Goal: Task Accomplishment & Management: Use online tool/utility

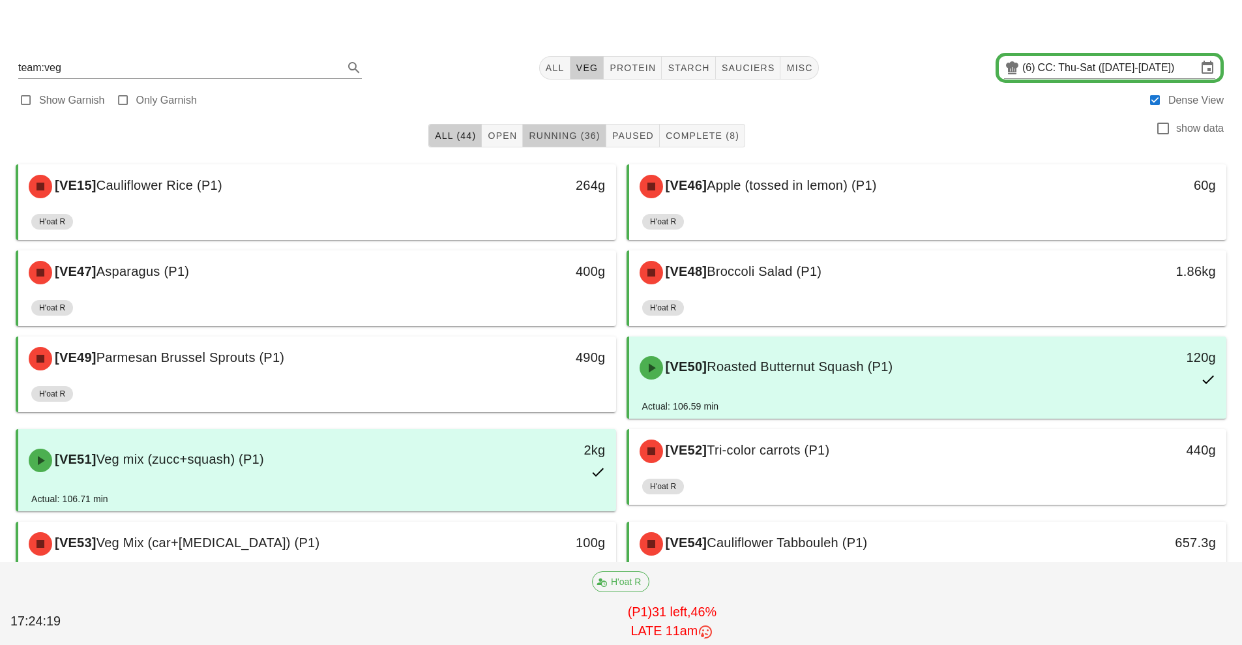
click at [571, 136] on span "Running (36)" at bounding box center [564, 135] width 72 height 10
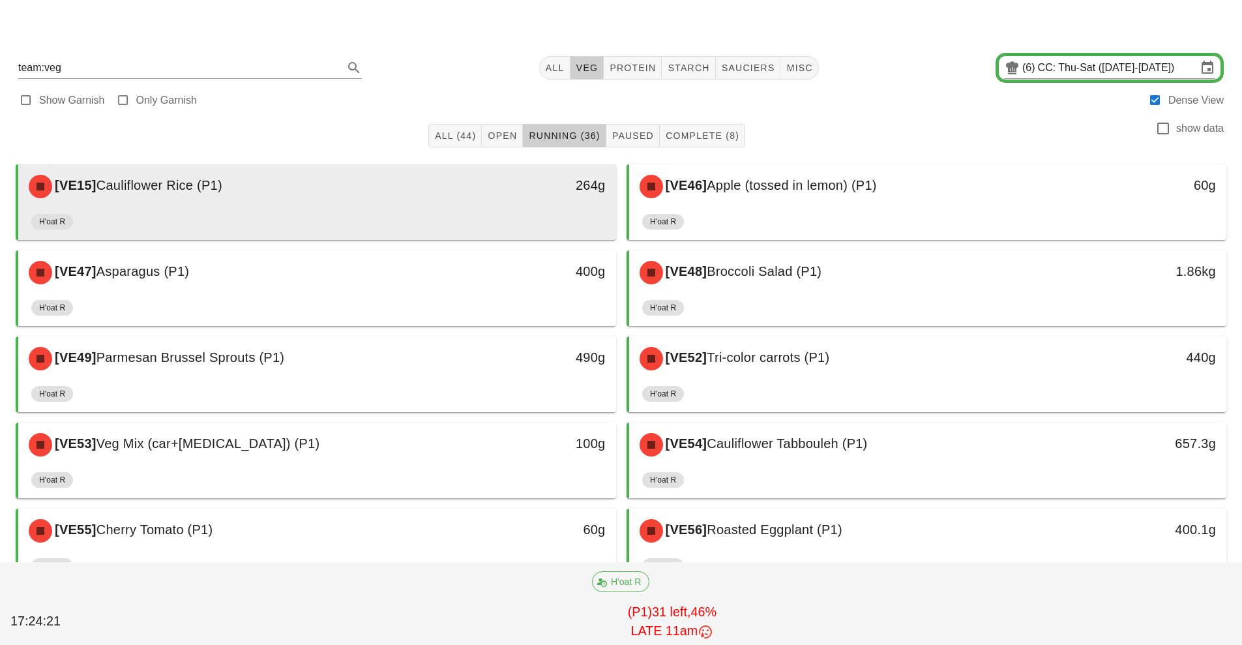
click at [391, 219] on div "H'oat R" at bounding box center [317, 224] width 572 height 31
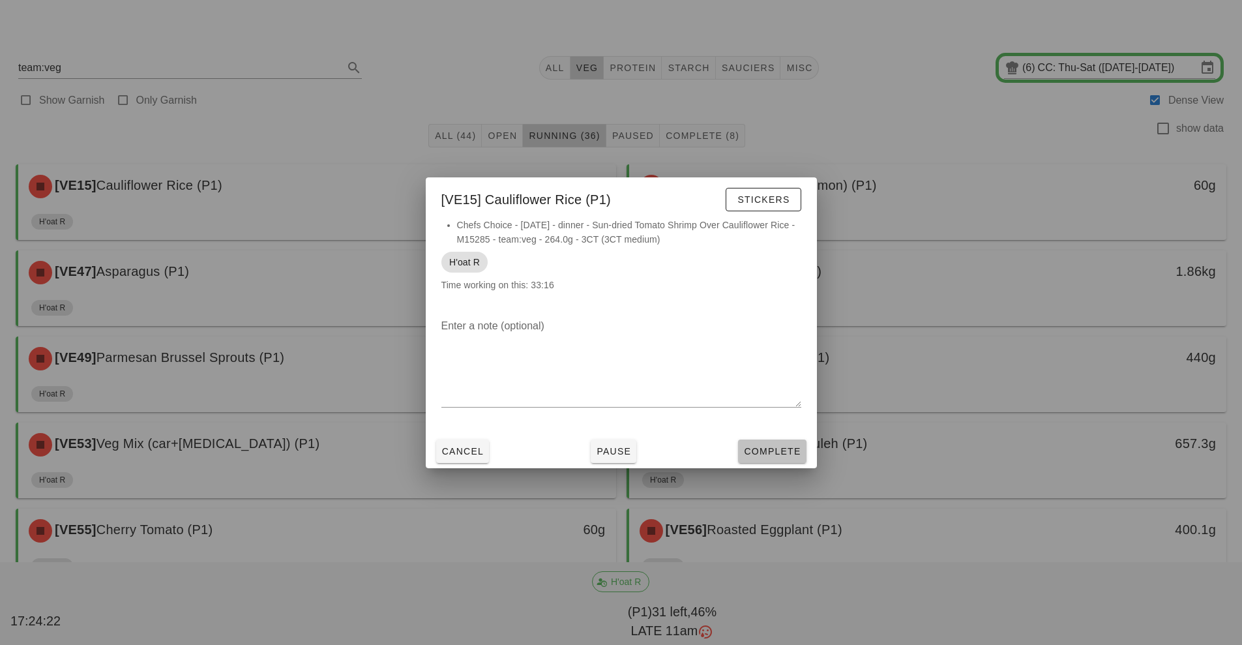
click at [787, 446] on span "Complete" at bounding box center [771, 451] width 57 height 10
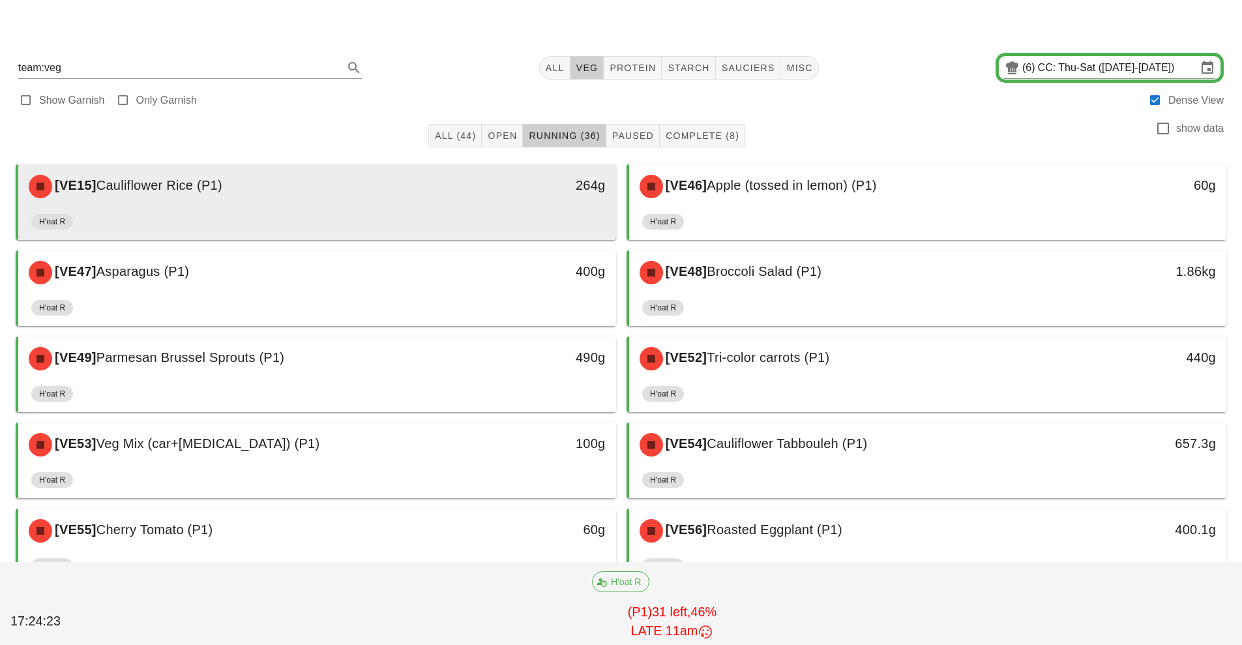
click at [370, 188] on div "[VE15] Cauliflower Rice (P1)" at bounding box center [243, 186] width 444 height 39
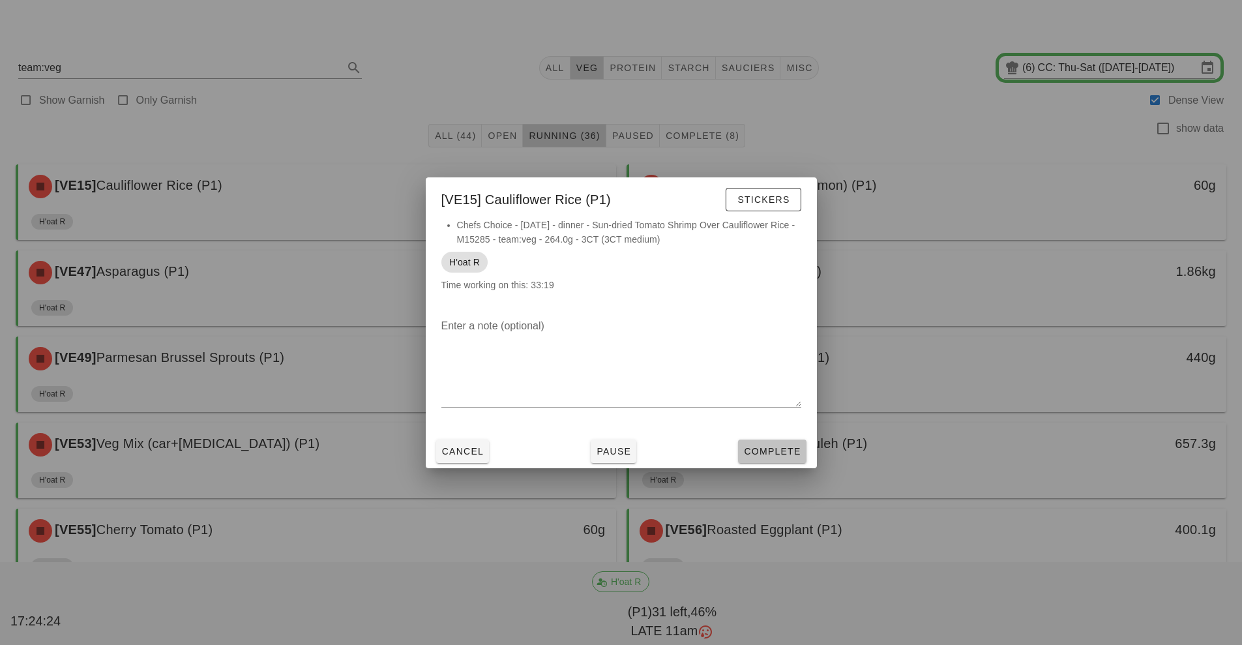
click at [767, 452] on span "Complete" at bounding box center [771, 451] width 57 height 10
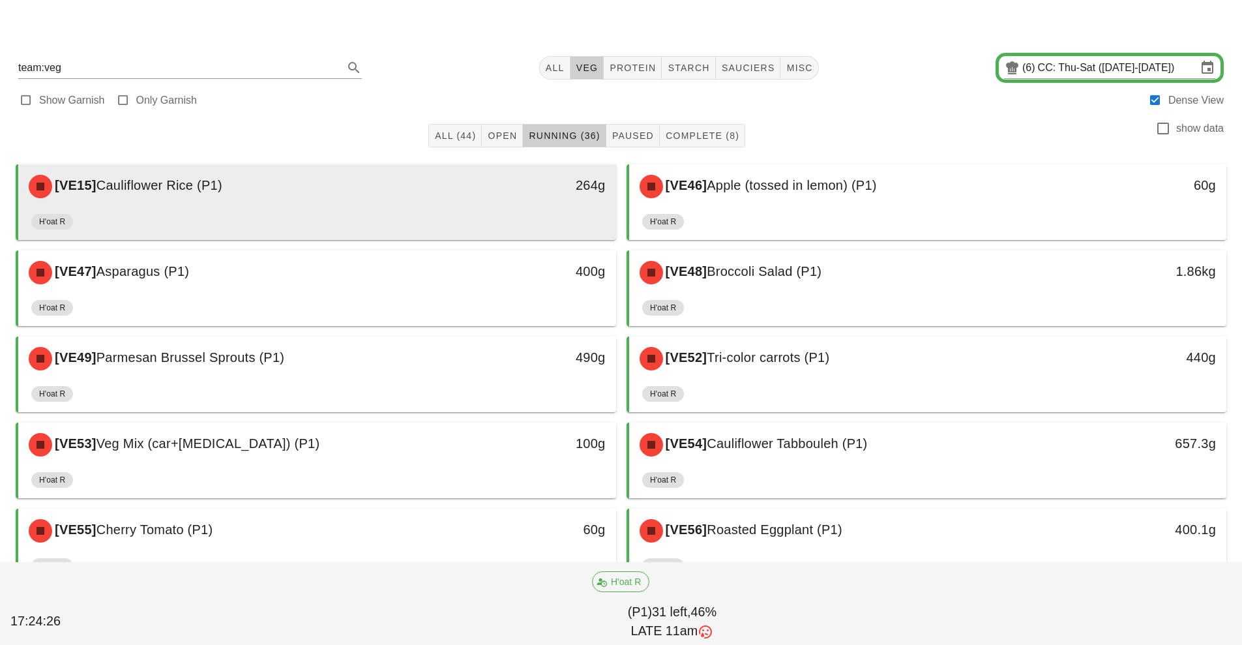
click at [463, 209] on div "H'oat R" at bounding box center [317, 224] width 572 height 31
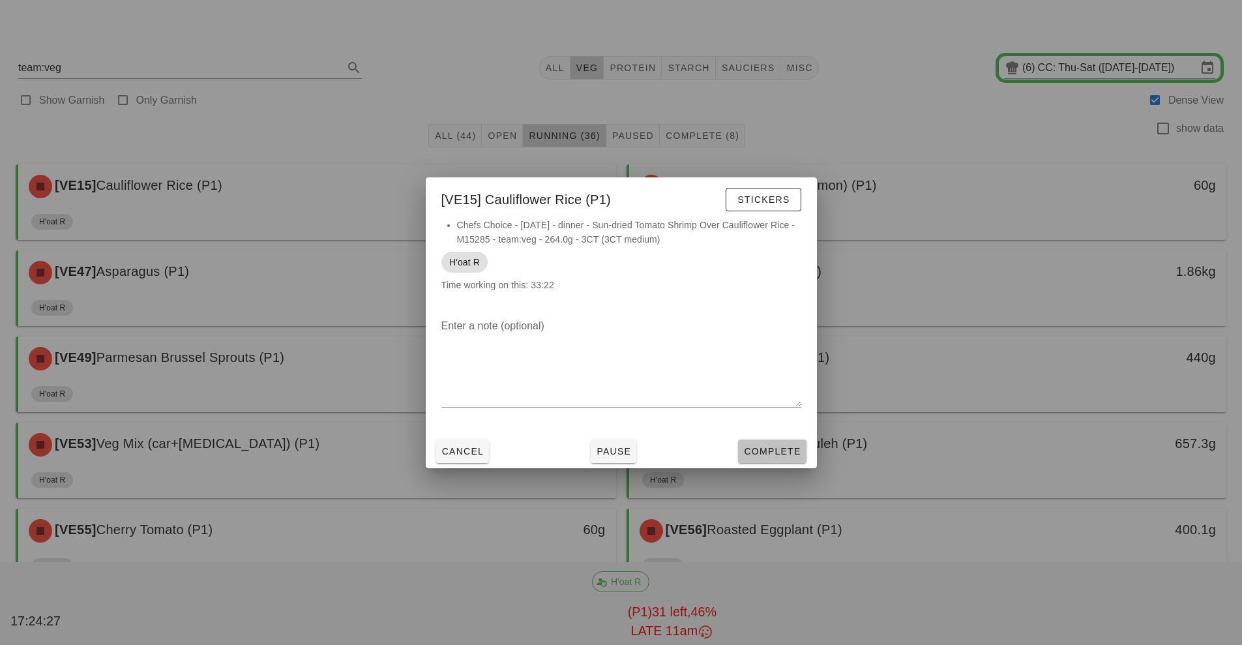
click at [768, 453] on span "Complete" at bounding box center [771, 451] width 57 height 10
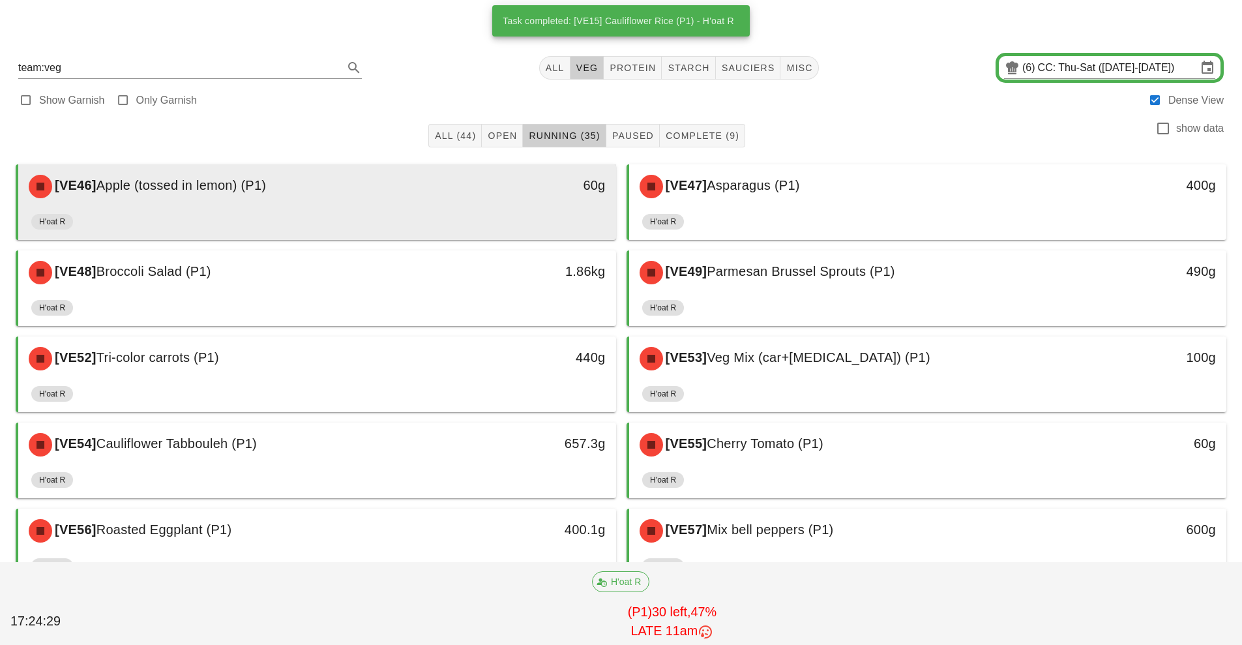
click at [353, 207] on div "[VE46] Apple (tossed in lemon) (P1) 60g" at bounding box center [317, 186] width 598 height 44
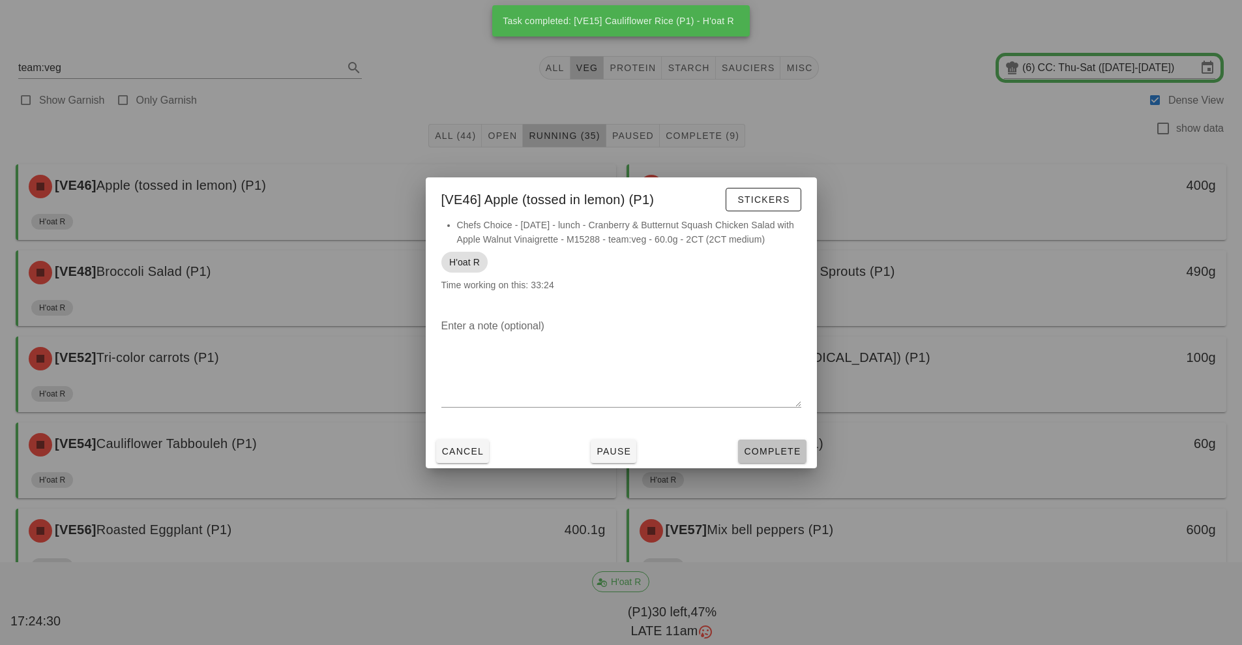
click at [782, 454] on span "Complete" at bounding box center [771, 451] width 57 height 10
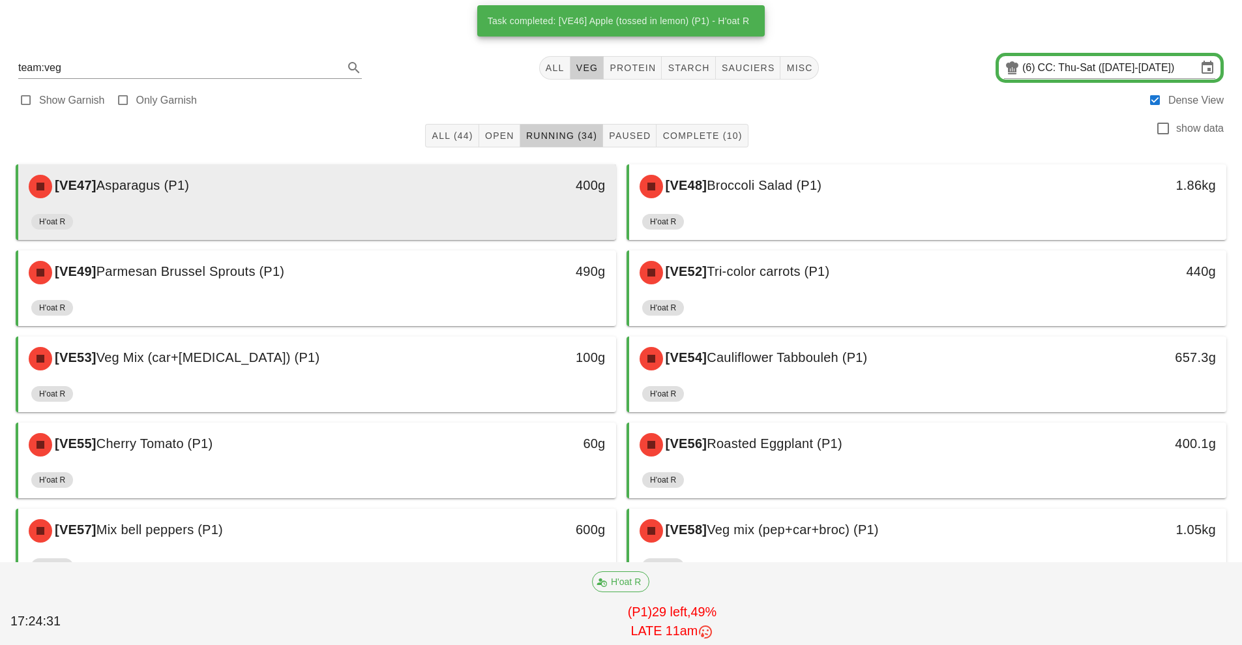
click at [376, 205] on div "[VE47] Asparagus (P1)" at bounding box center [243, 186] width 444 height 39
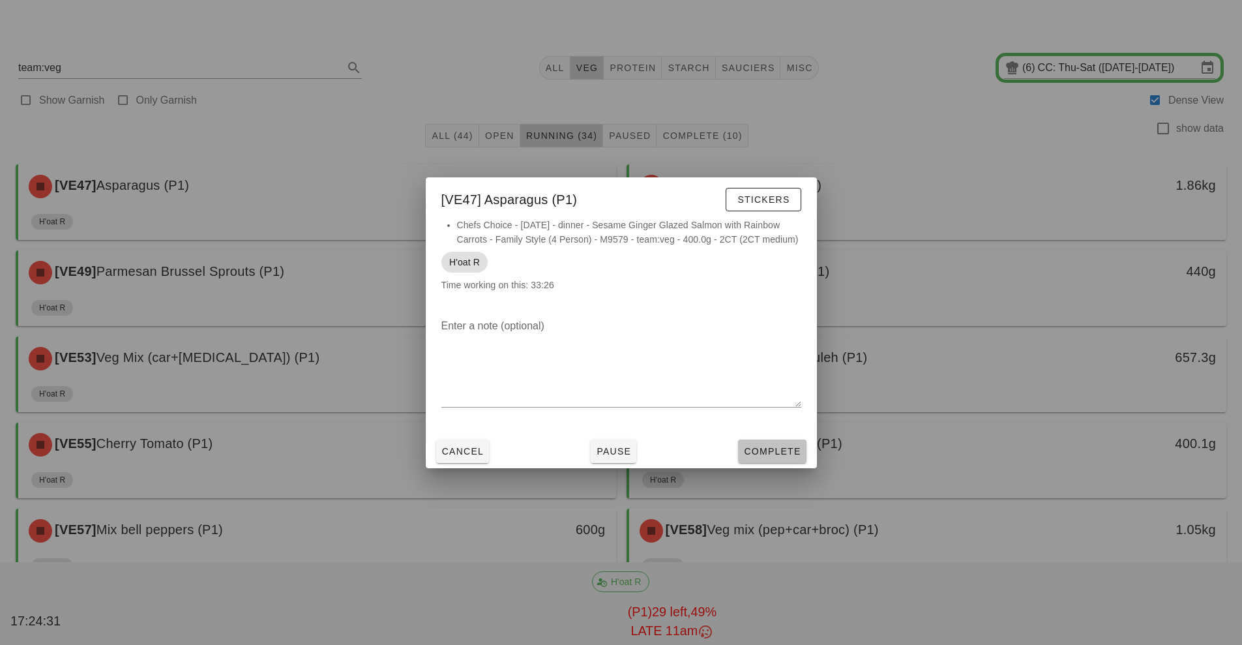
click at [790, 455] on span "Complete" at bounding box center [771, 451] width 57 height 10
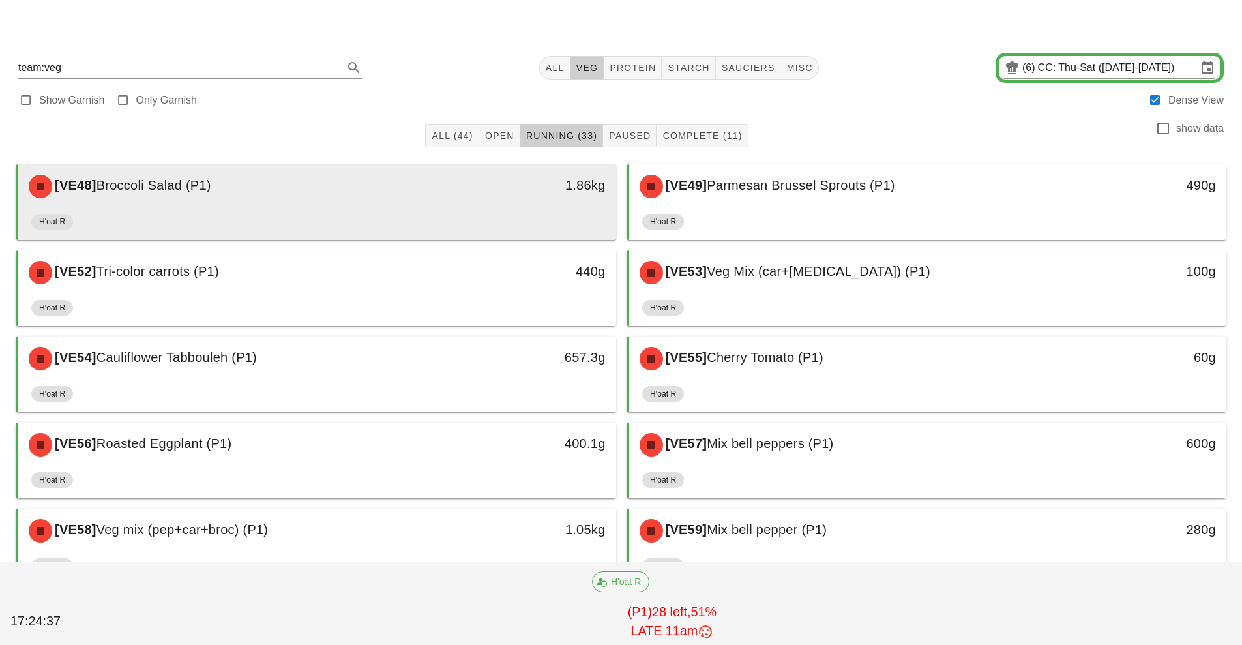
click at [375, 207] on div "[VE48] Broccoli Salad (P1) 1.86kg" at bounding box center [317, 186] width 598 height 44
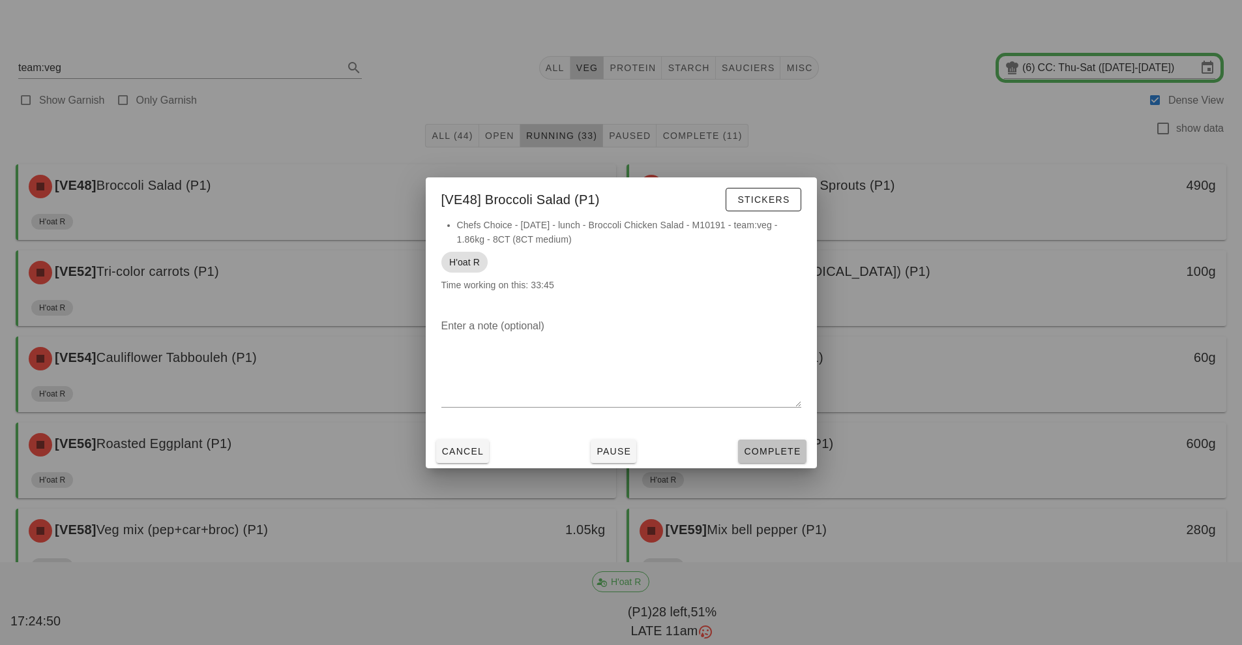
click at [799, 443] on button "Complete" at bounding box center [772, 451] width 68 height 23
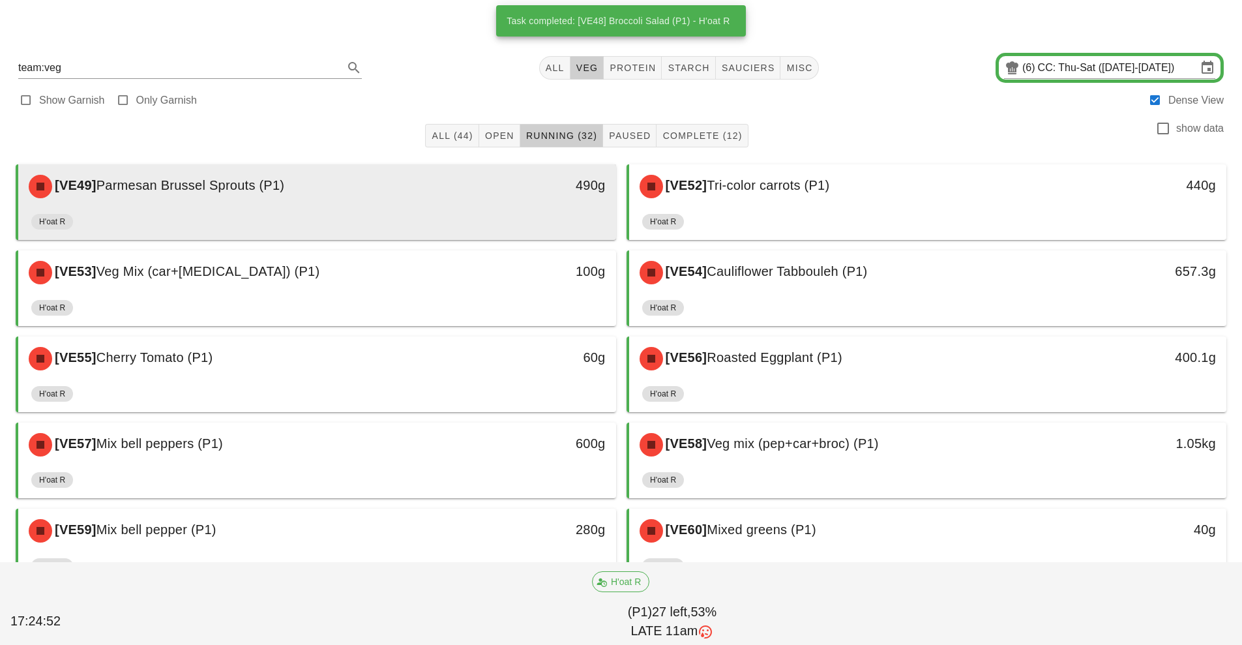
click at [487, 194] on div "490g" at bounding box center [539, 185] width 132 height 21
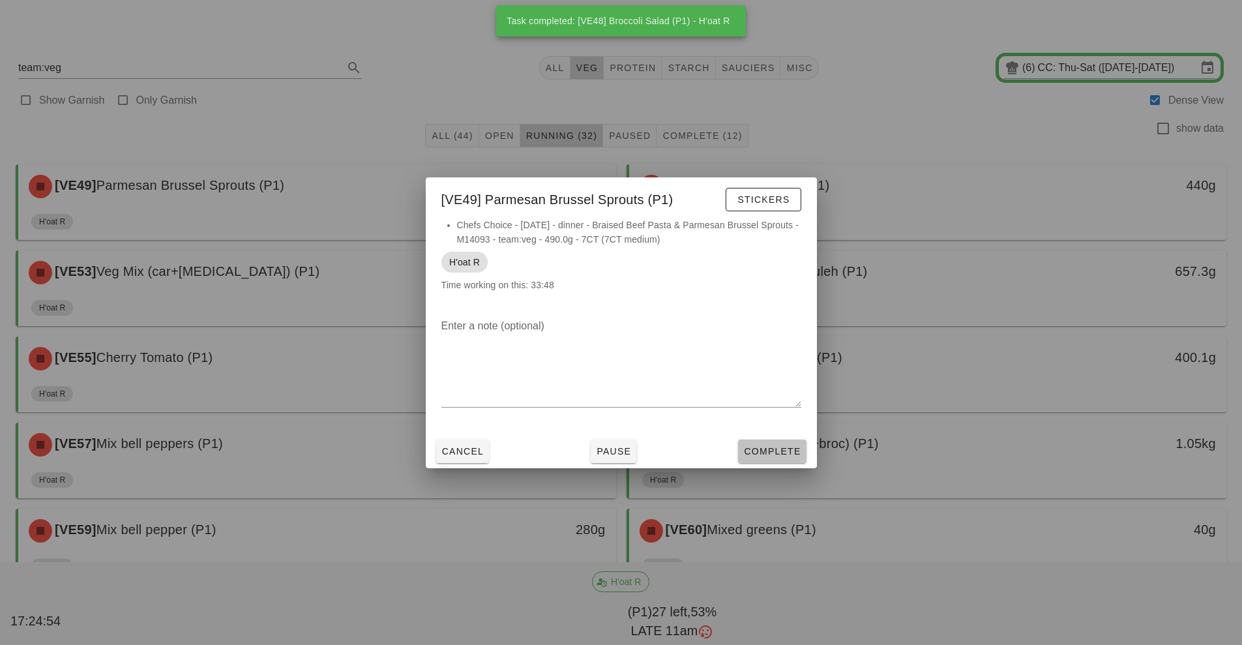
click at [773, 450] on span "Complete" at bounding box center [771, 451] width 57 height 10
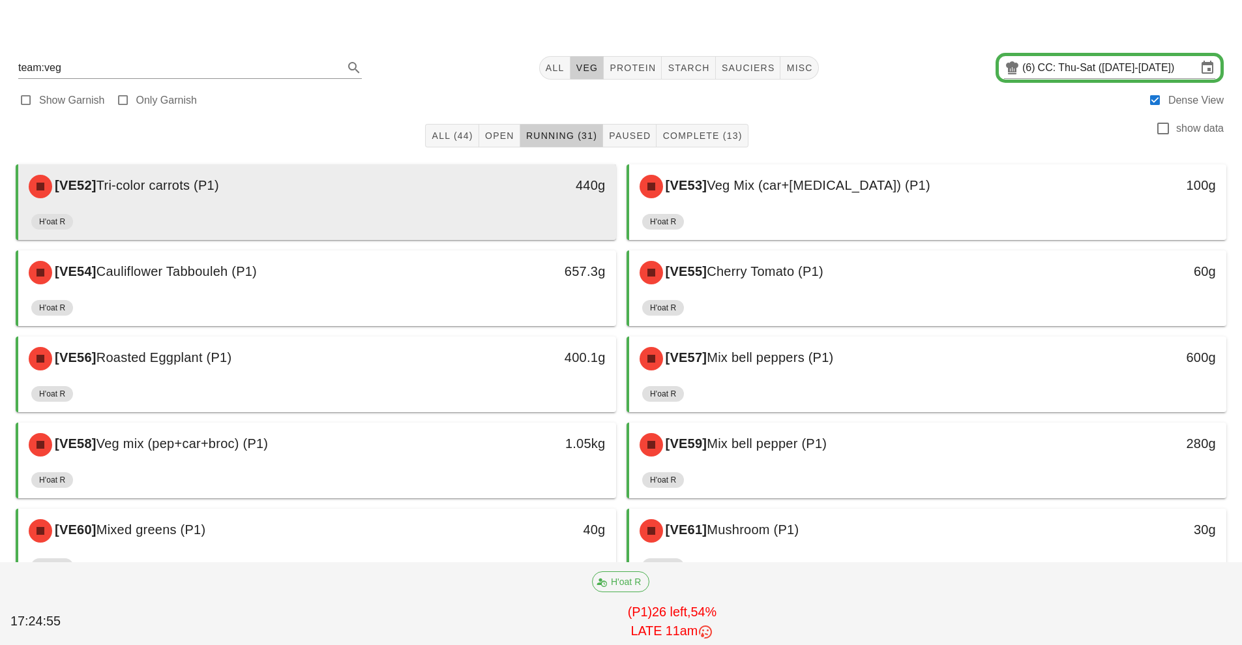
click at [477, 192] on div "440g" at bounding box center [539, 185] width 132 height 21
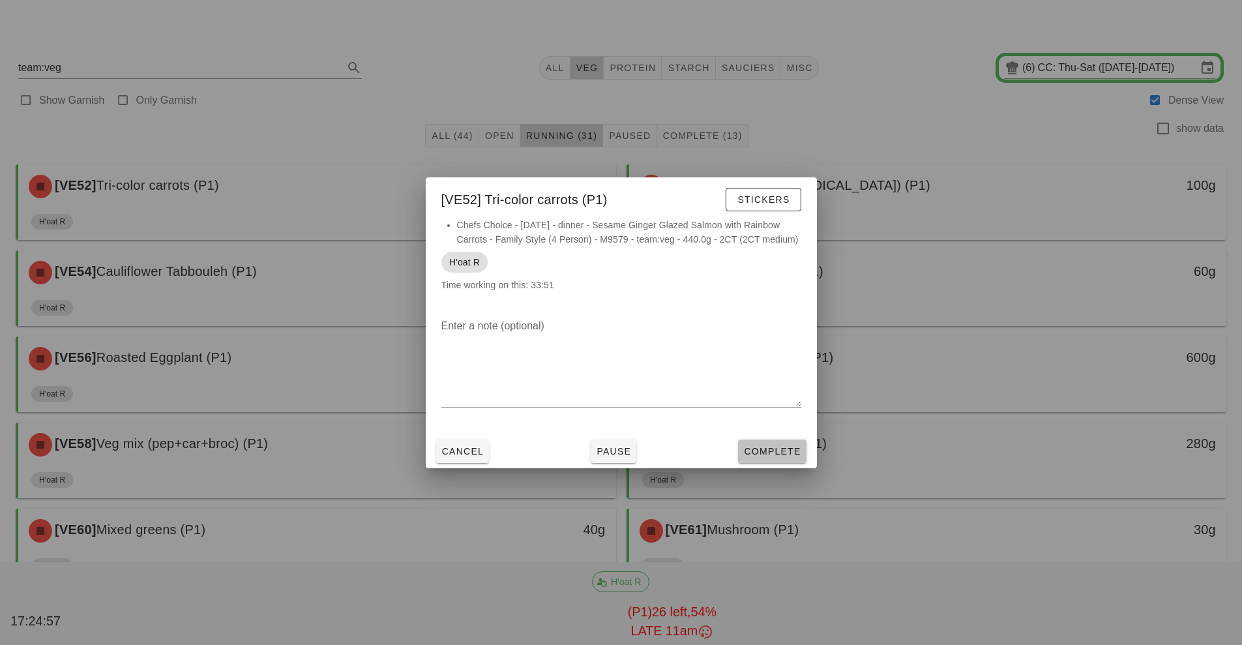
click at [783, 446] on span "Complete" at bounding box center [771, 451] width 57 height 10
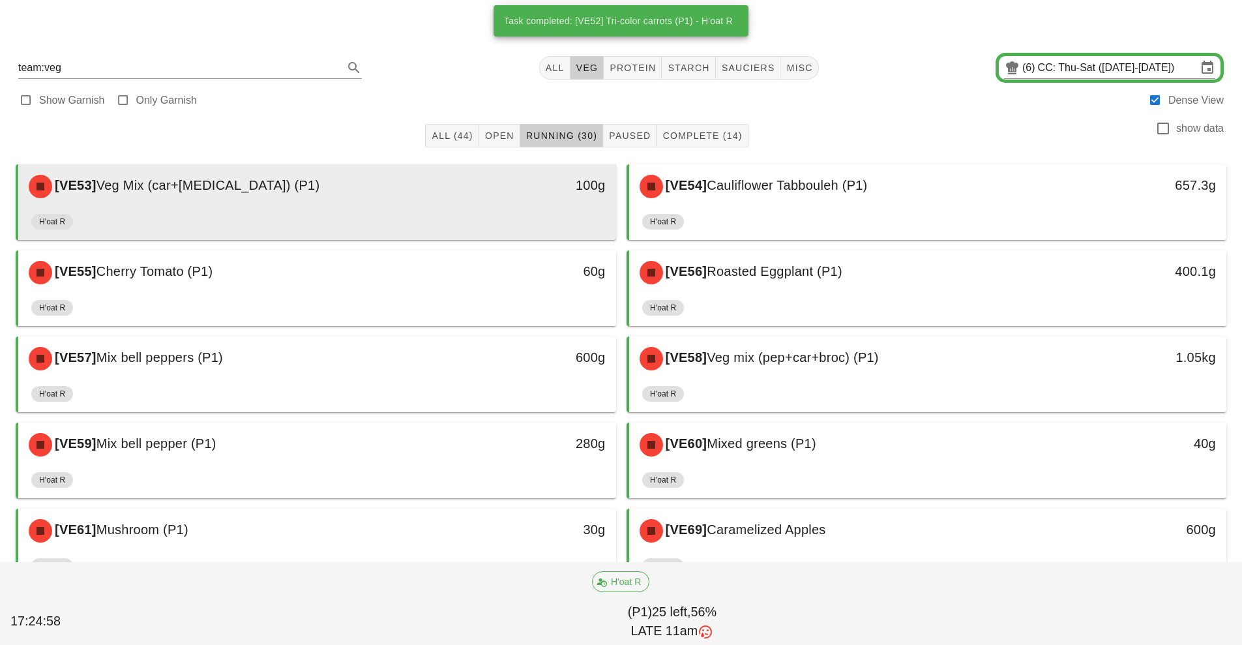
click at [493, 193] on div "100g" at bounding box center [539, 185] width 132 height 21
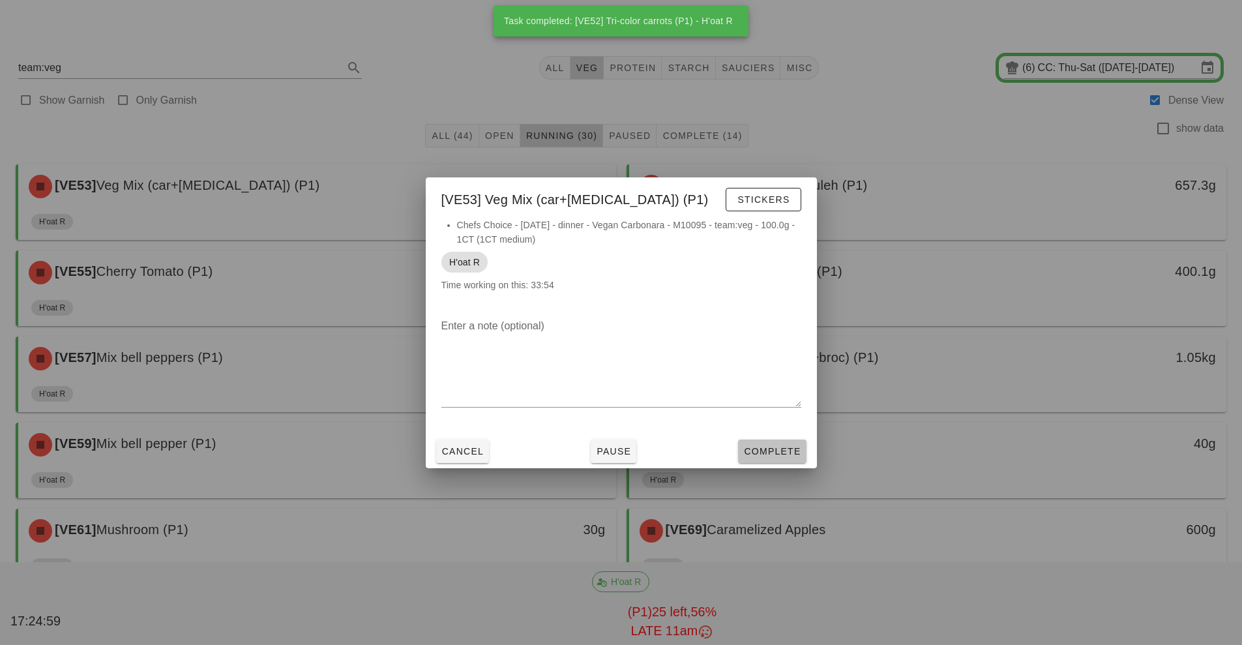
click at [783, 447] on span "Complete" at bounding box center [771, 451] width 57 height 10
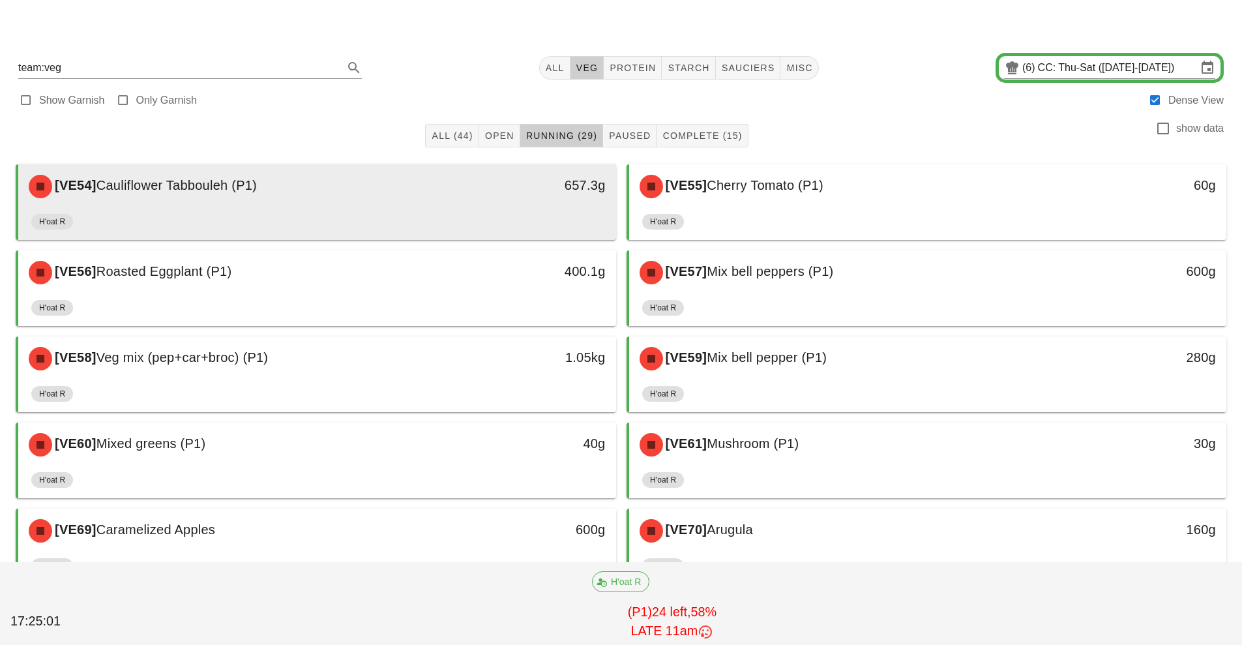
click at [514, 205] on div "657.3g" at bounding box center [539, 186] width 148 height 39
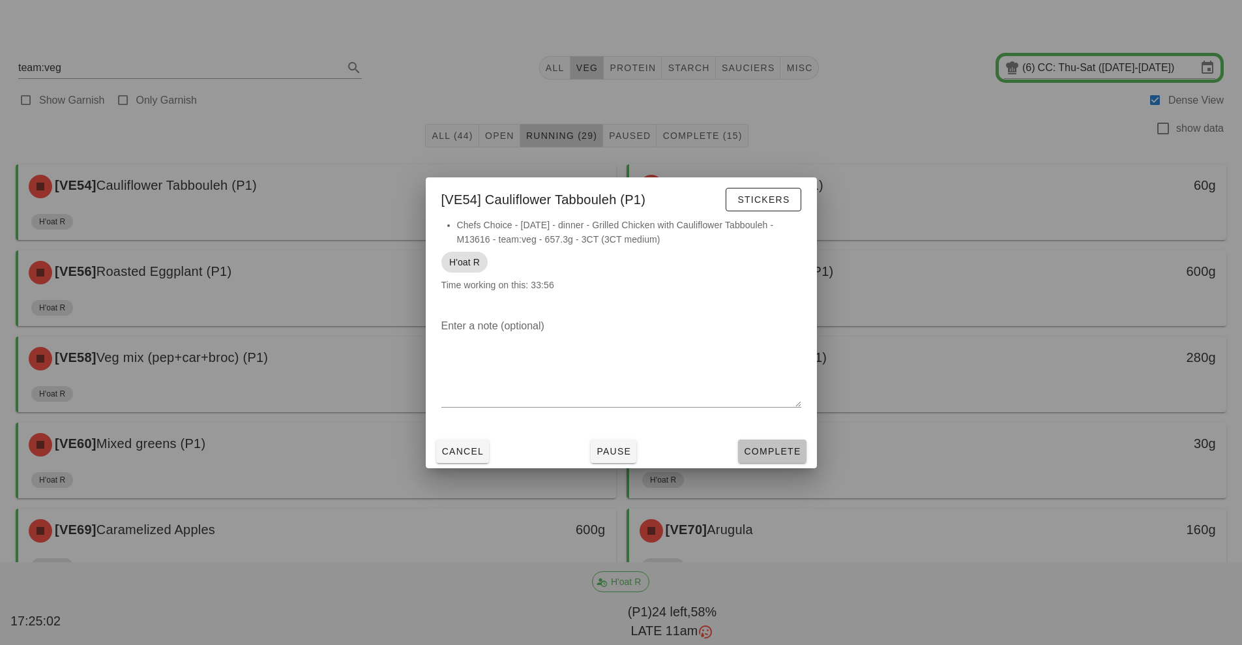
click at [781, 451] on span "Complete" at bounding box center [771, 451] width 57 height 10
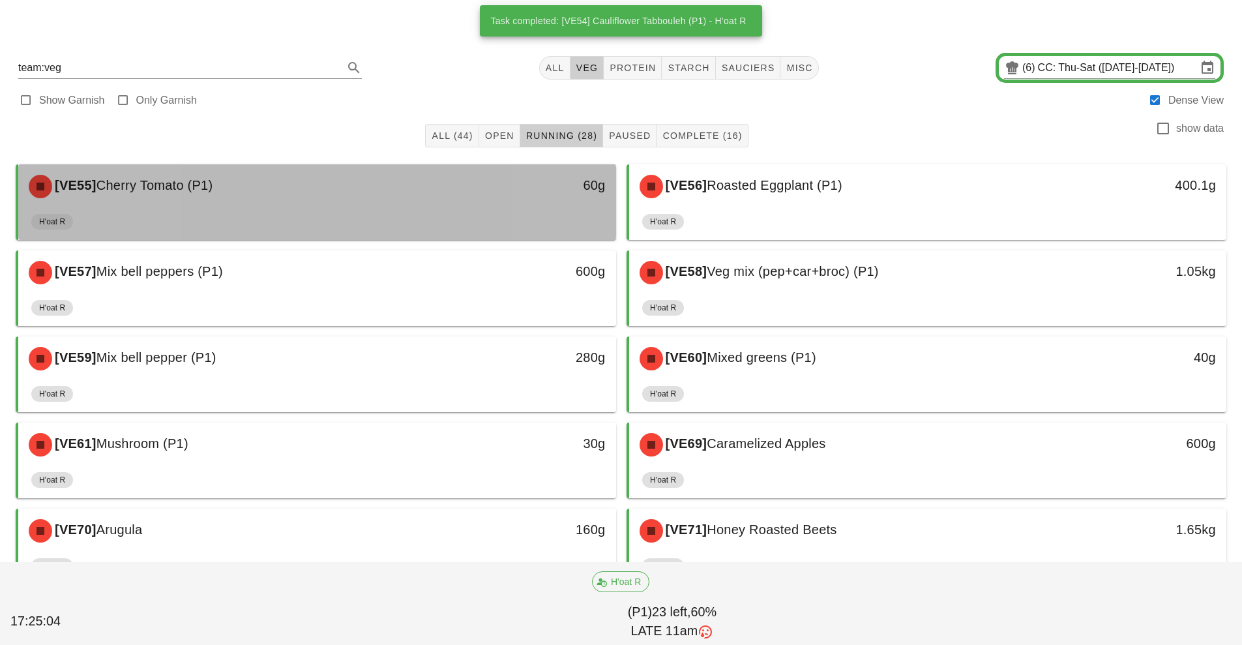
click at [483, 196] on div "60g" at bounding box center [539, 186] width 148 height 39
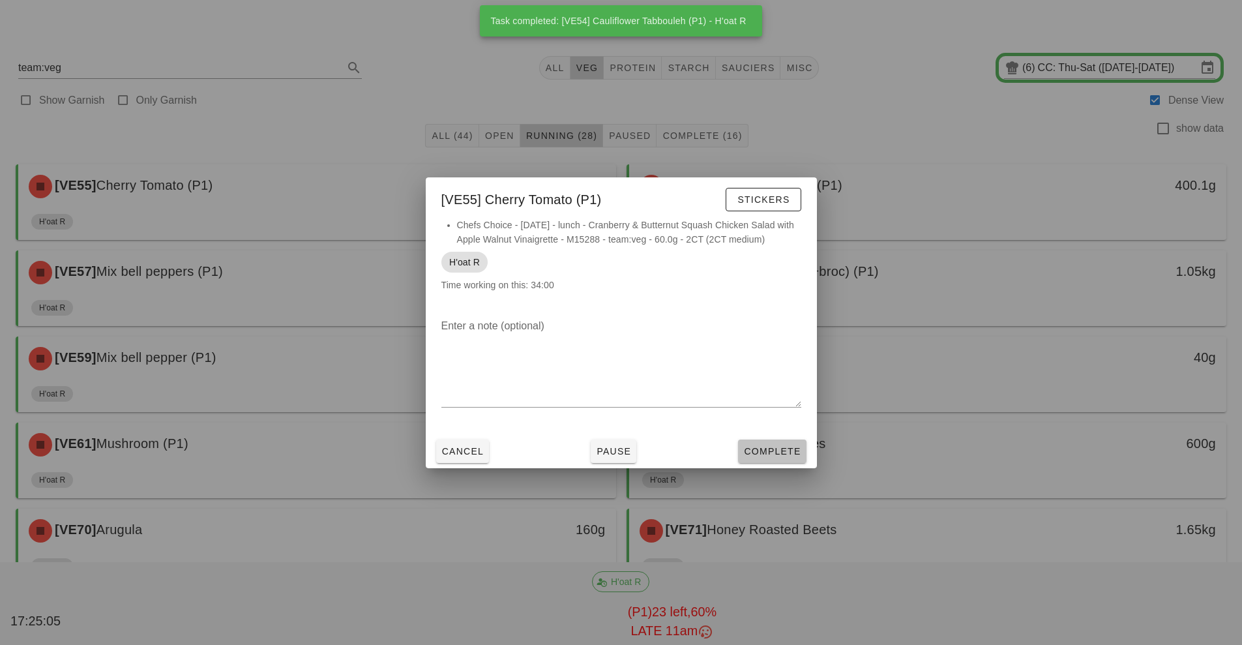
click at [777, 455] on span "Complete" at bounding box center [771, 451] width 57 height 10
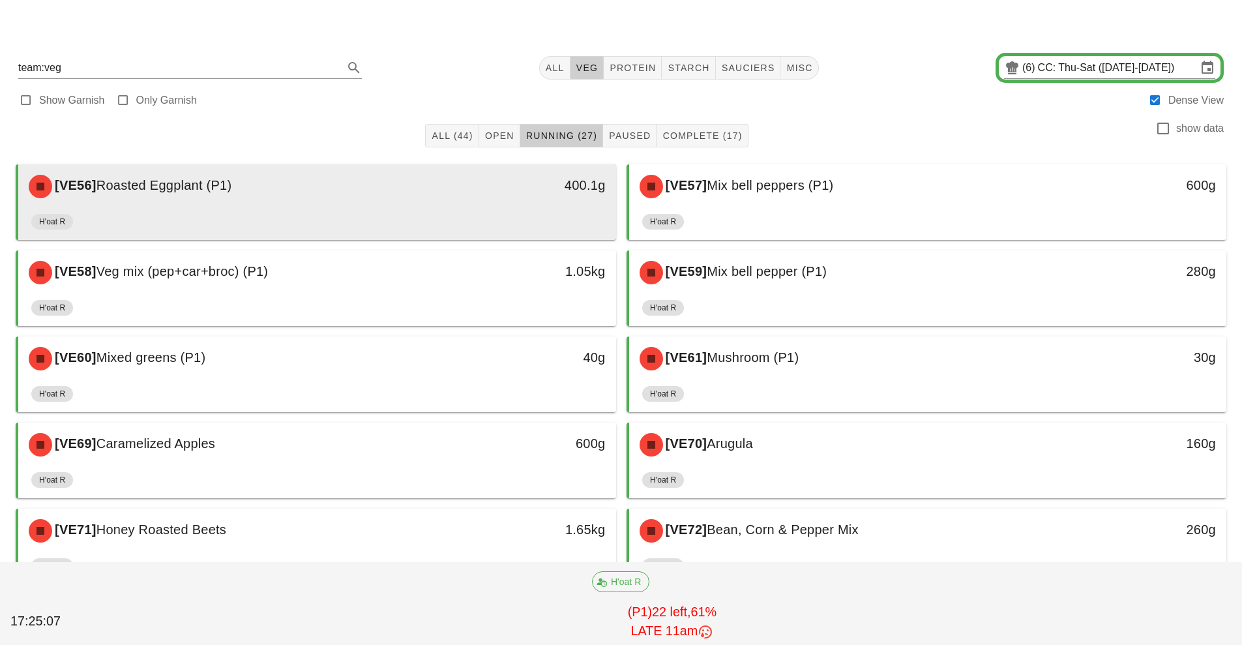
click at [475, 194] on div "400.1g" at bounding box center [539, 185] width 132 height 21
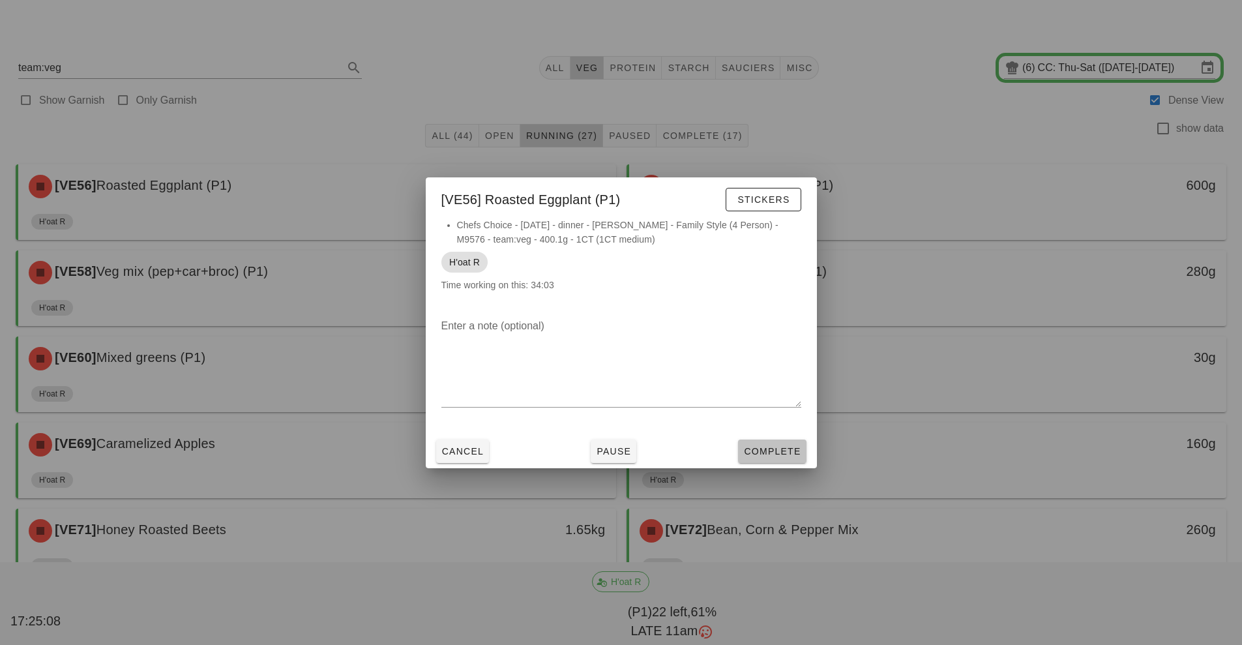
click at [783, 451] on span "Complete" at bounding box center [771, 451] width 57 height 10
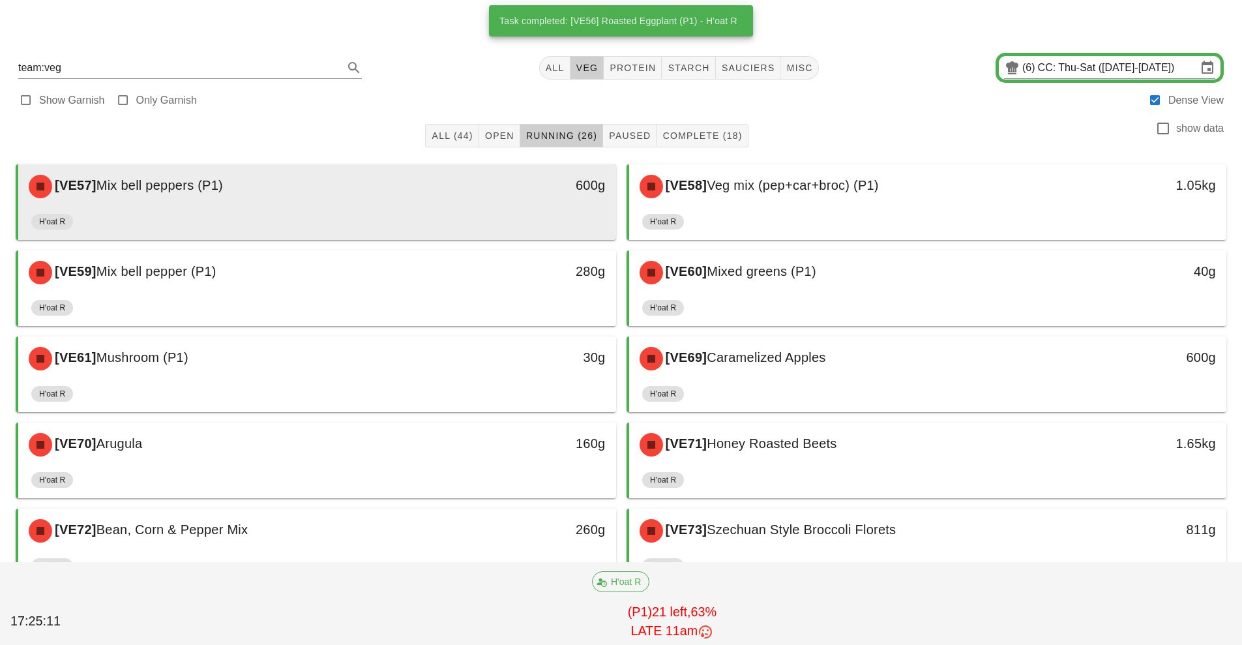
click at [490, 206] on div "[VE57] Mix bell peppers (P1) 600g" at bounding box center [317, 186] width 598 height 44
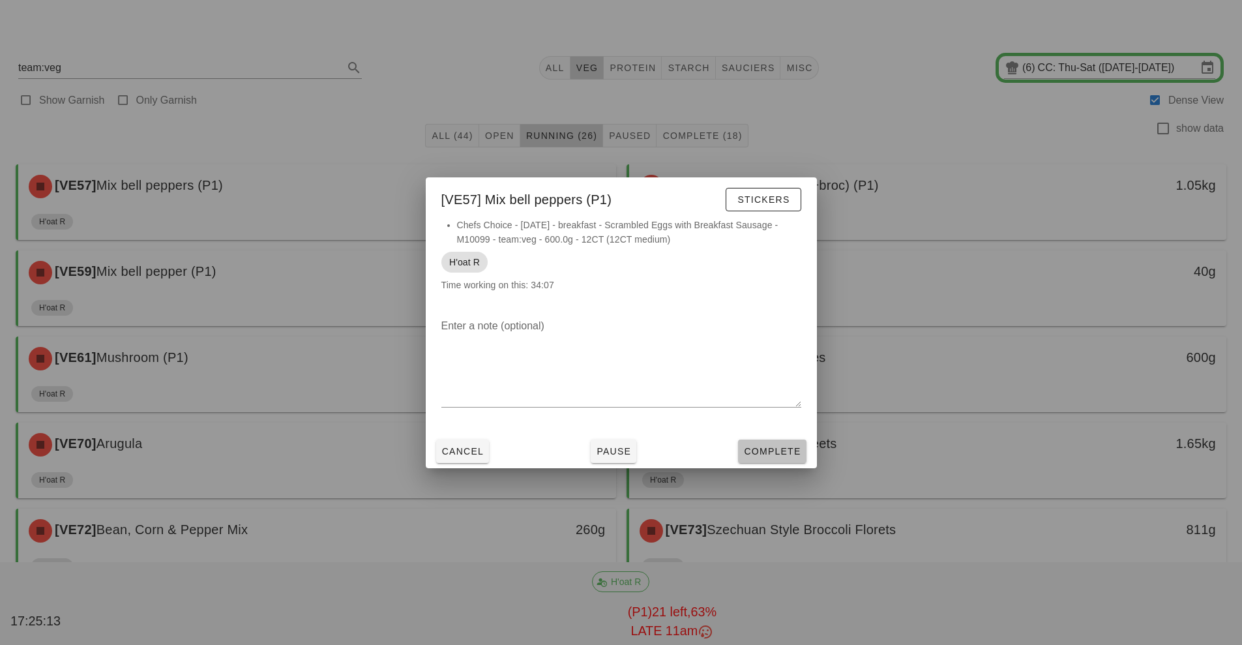
click at [779, 452] on span "Complete" at bounding box center [771, 451] width 57 height 10
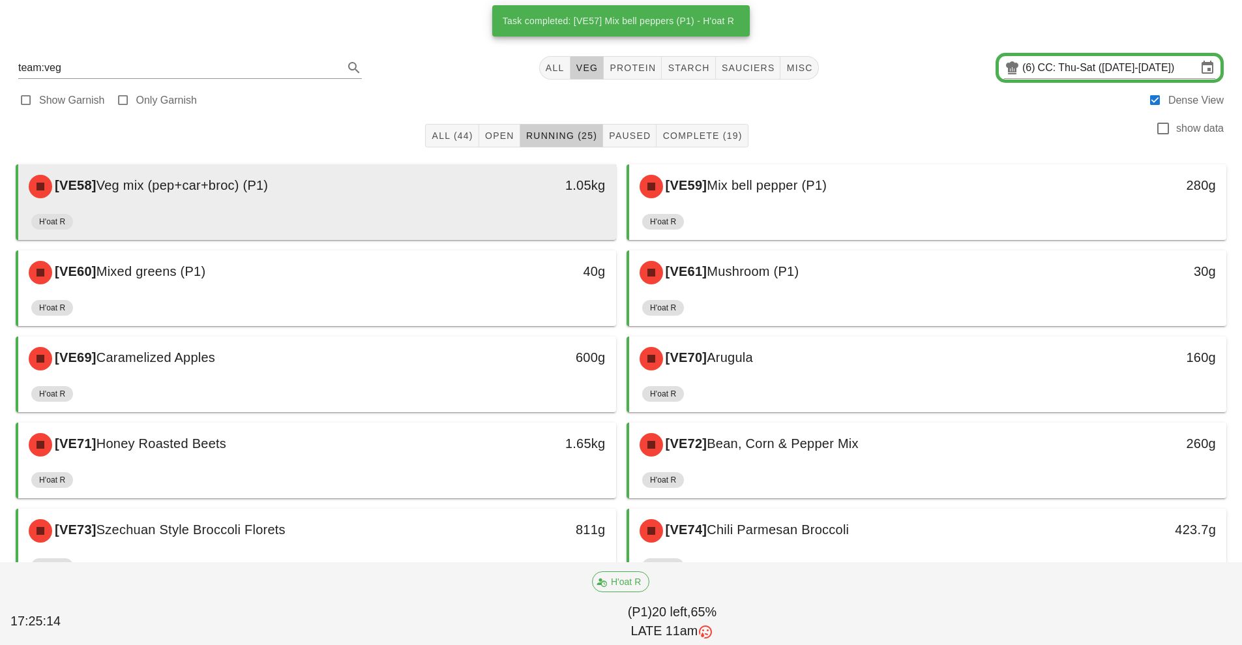
click at [481, 194] on div "1.05kg" at bounding box center [539, 185] width 132 height 21
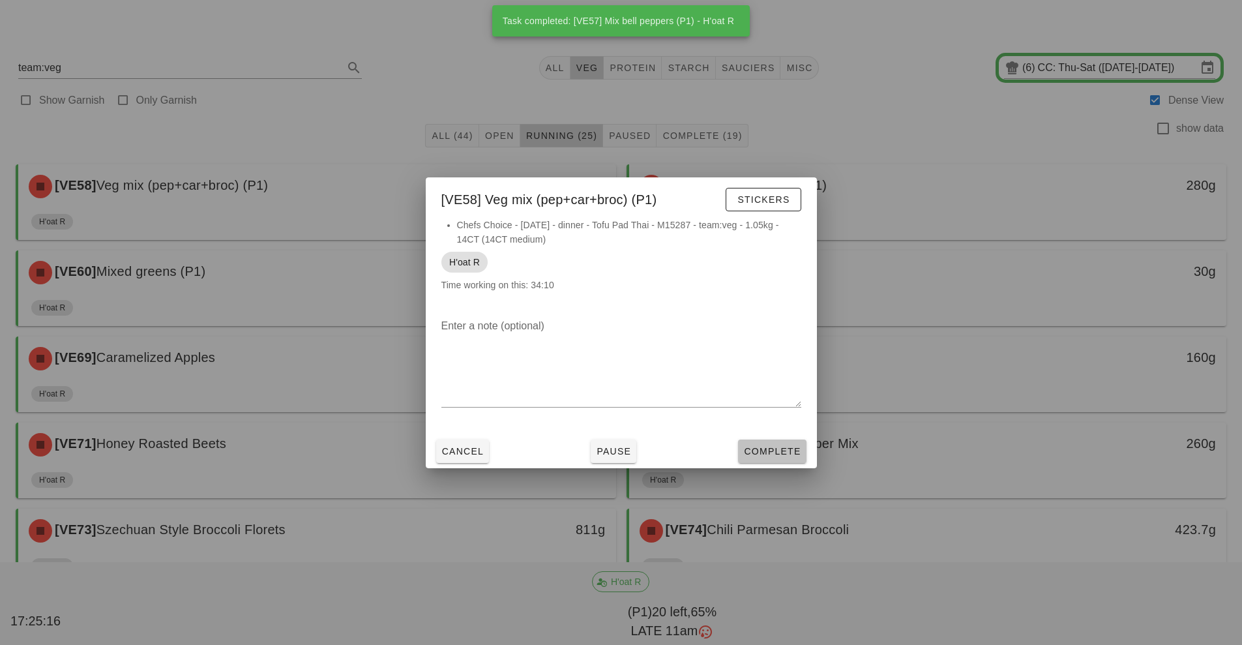
click at [770, 447] on span "Complete" at bounding box center [771, 451] width 57 height 10
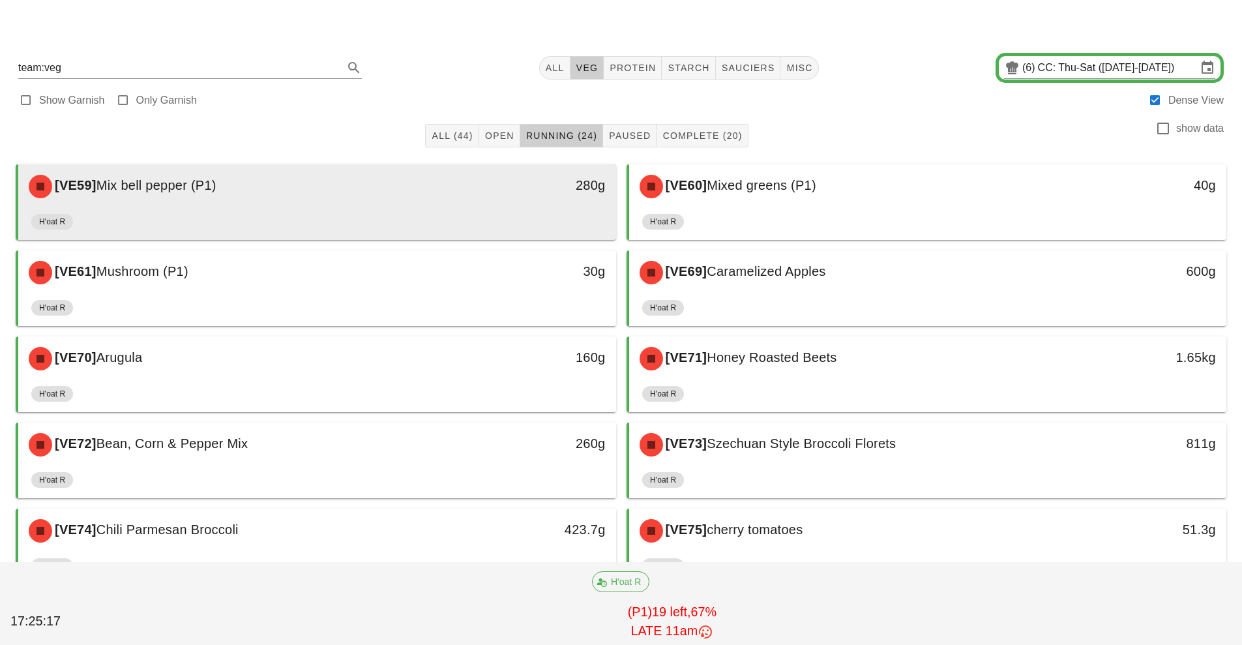
click at [466, 203] on div "280g" at bounding box center [539, 186] width 148 height 39
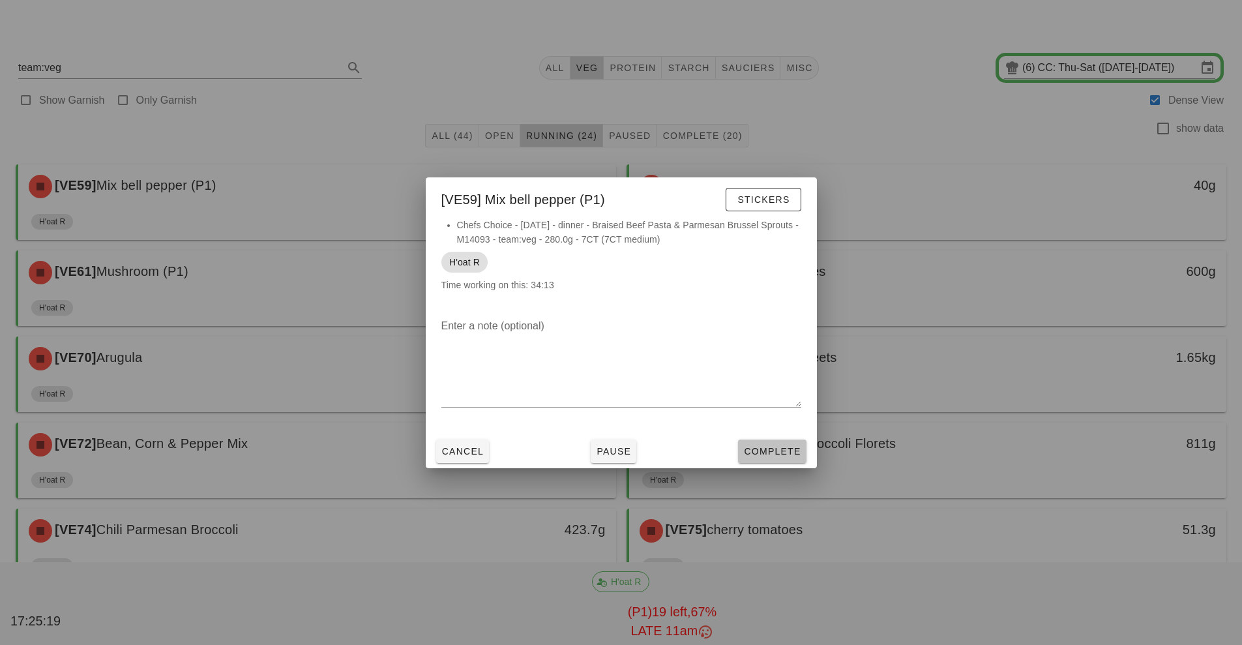
click at [772, 454] on span "Complete" at bounding box center [771, 451] width 57 height 10
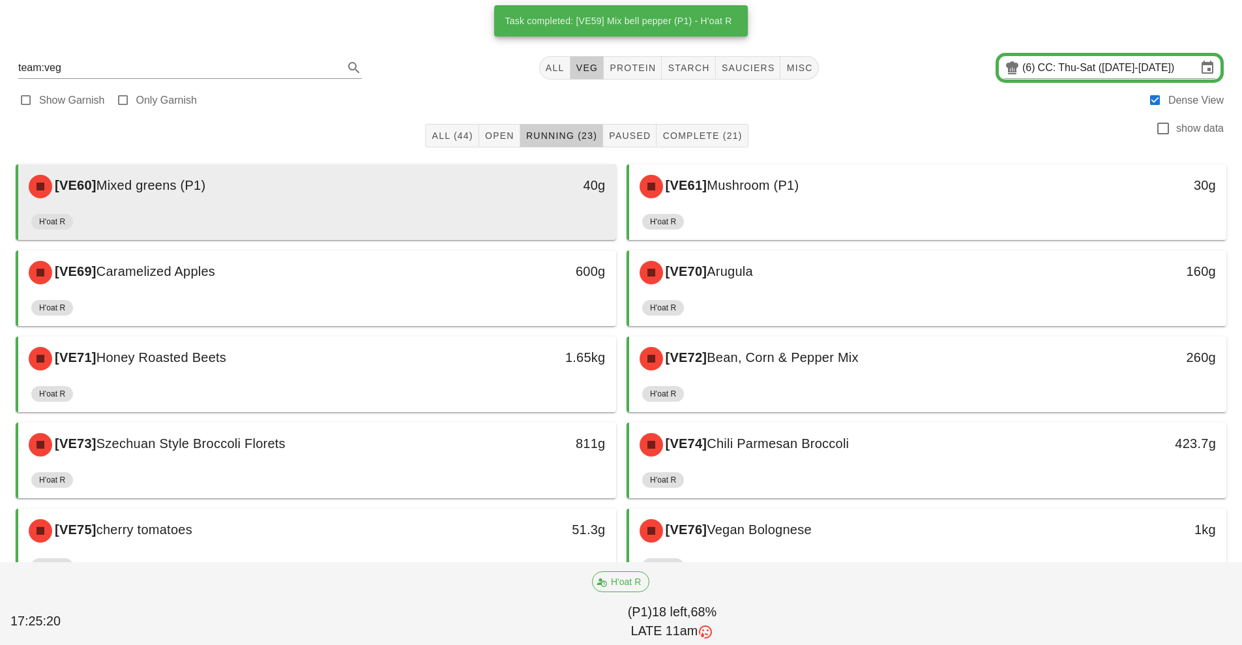
click at [528, 194] on div "40g" at bounding box center [539, 185] width 132 height 21
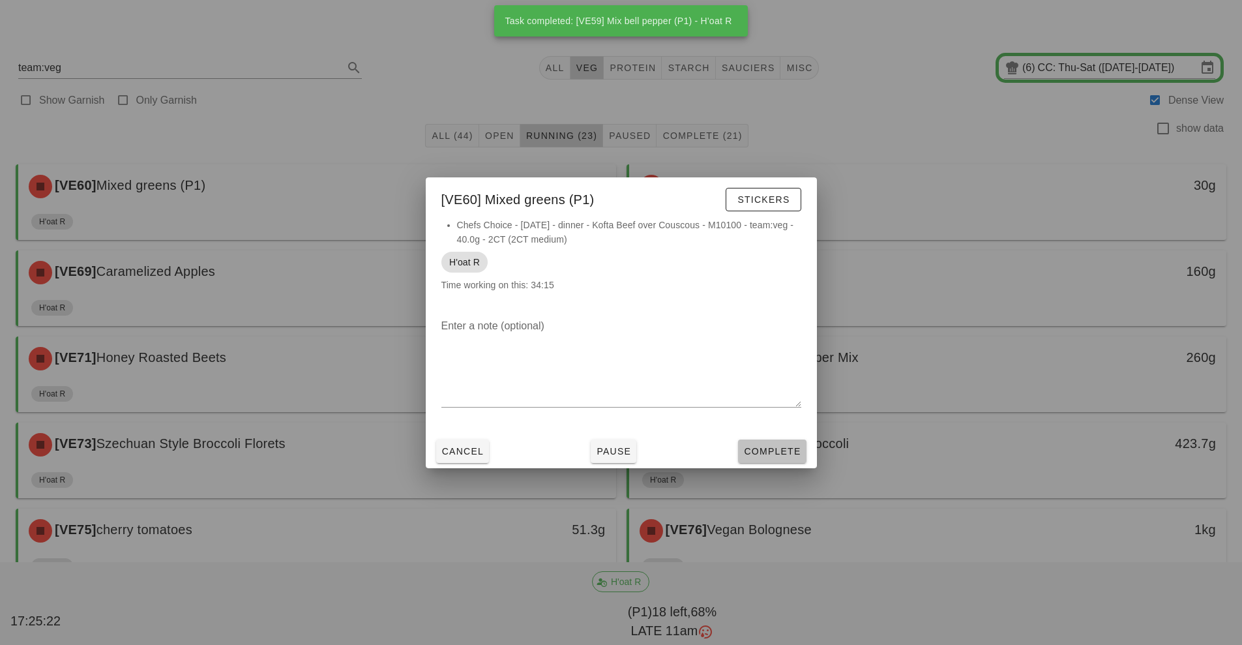
click at [764, 451] on span "Complete" at bounding box center [771, 451] width 57 height 10
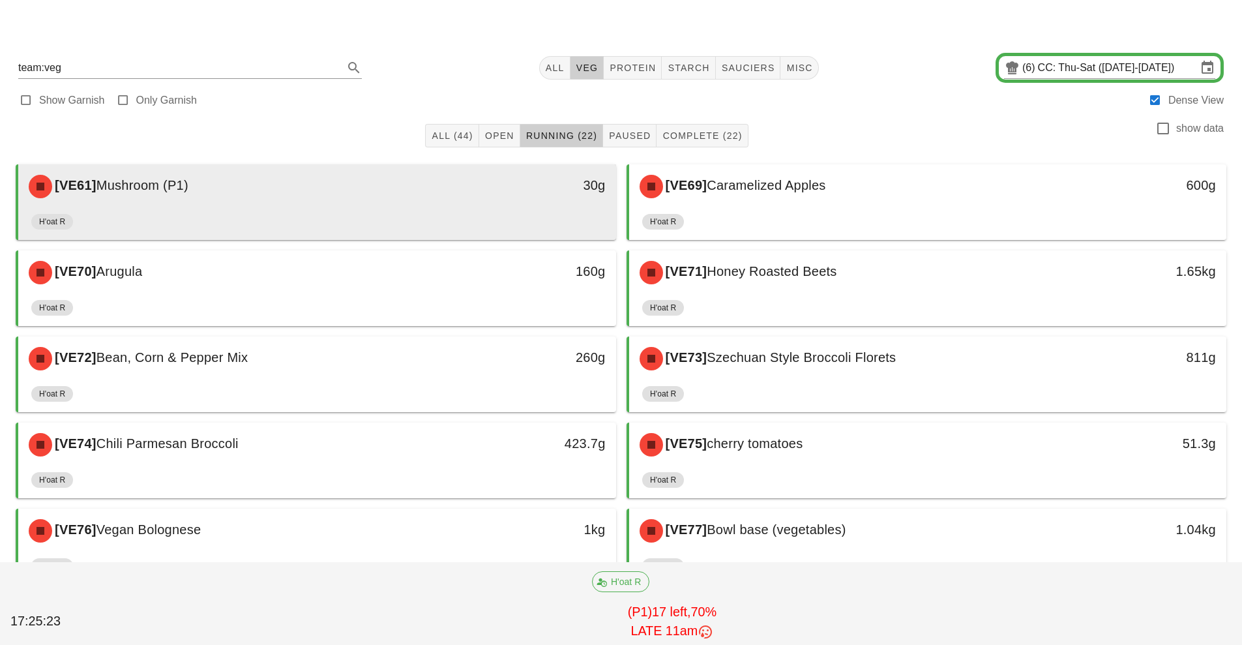
click at [496, 203] on div "30g" at bounding box center [539, 186] width 148 height 39
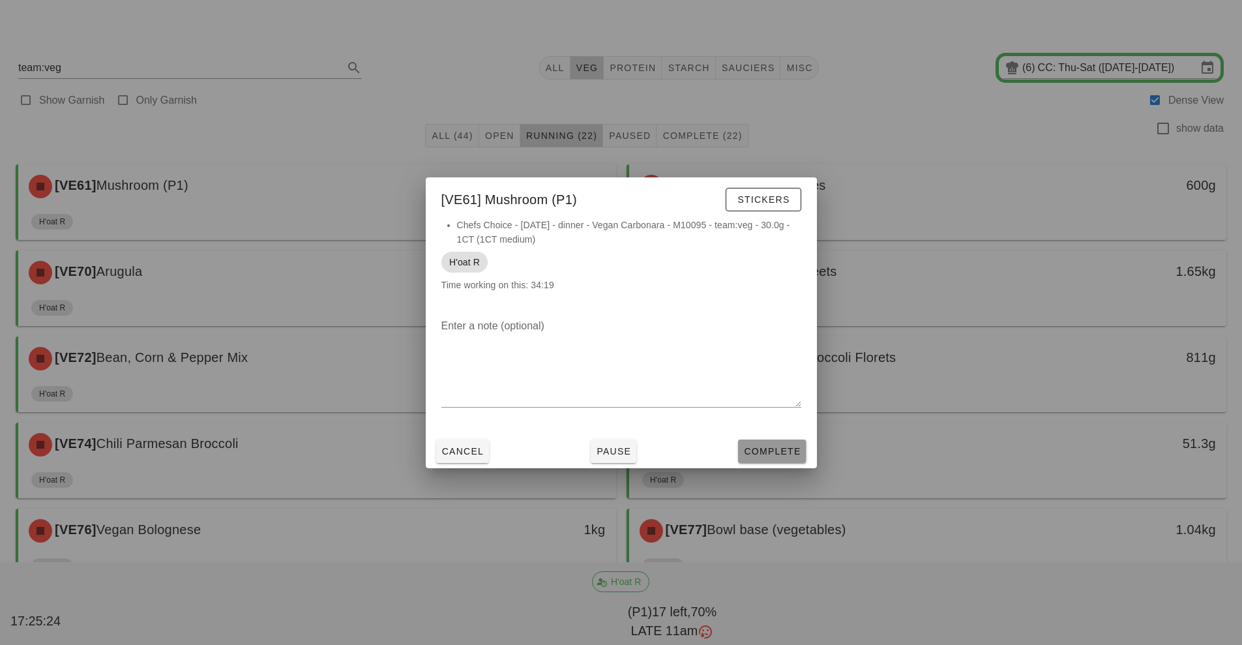
click at [773, 454] on span "Complete" at bounding box center [771, 451] width 57 height 10
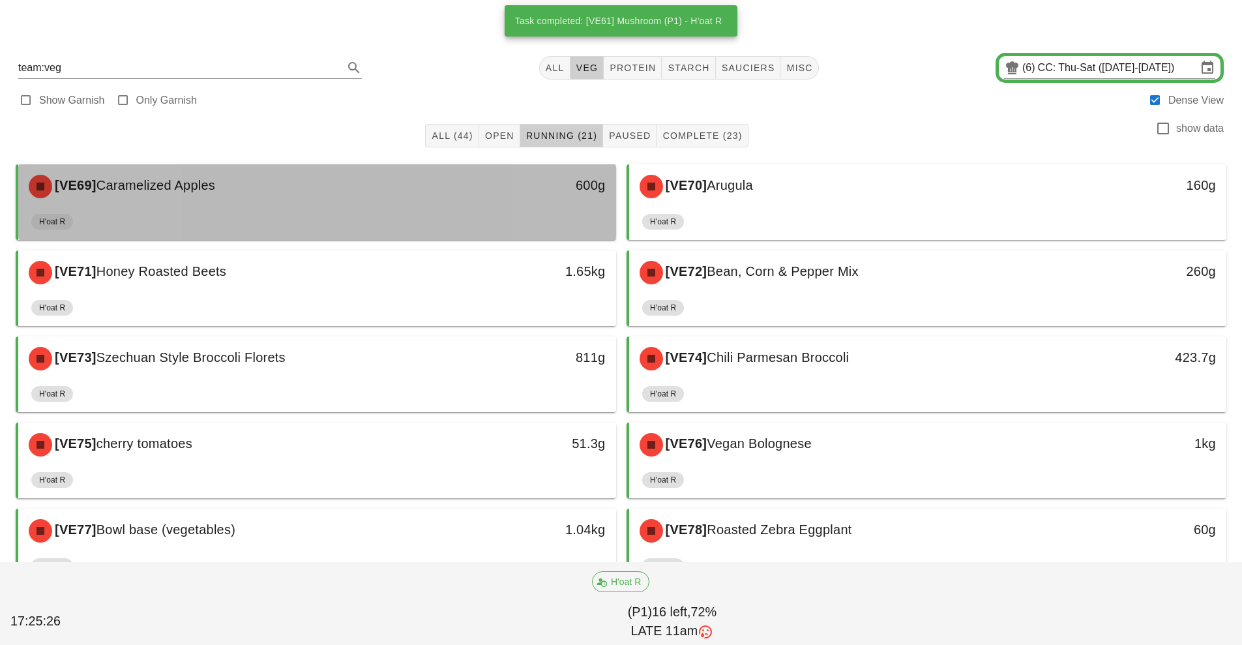
click at [482, 198] on div "600g" at bounding box center [539, 186] width 148 height 39
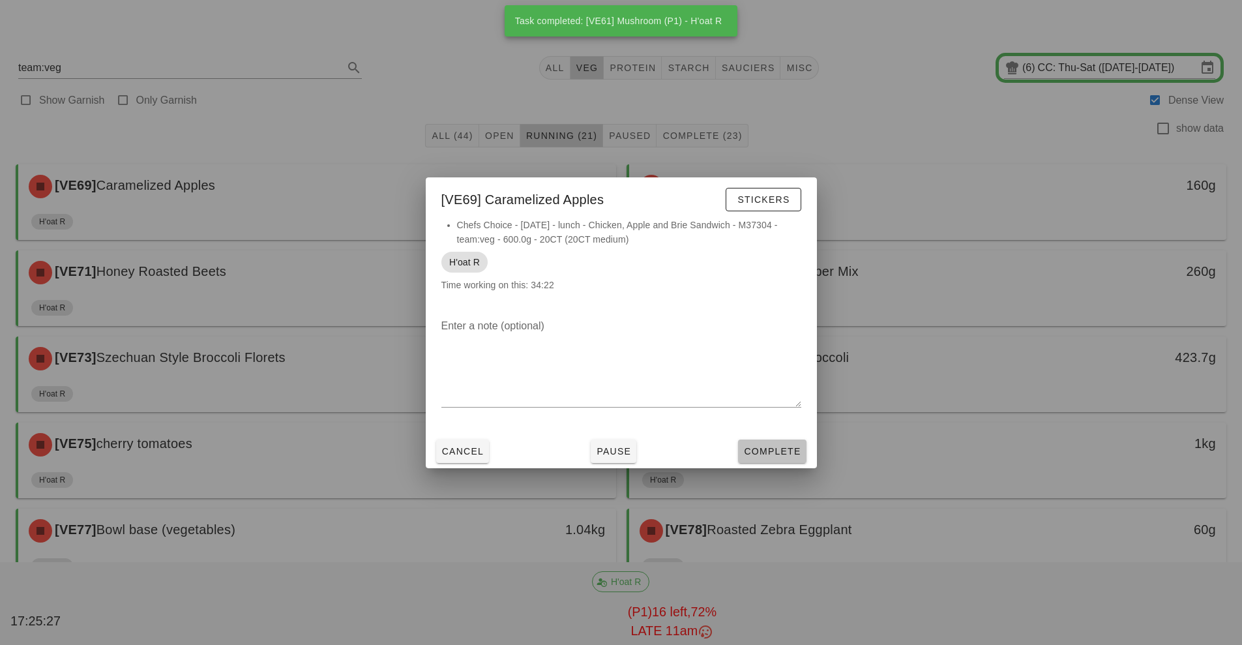
click at [777, 446] on span "Complete" at bounding box center [771, 451] width 57 height 10
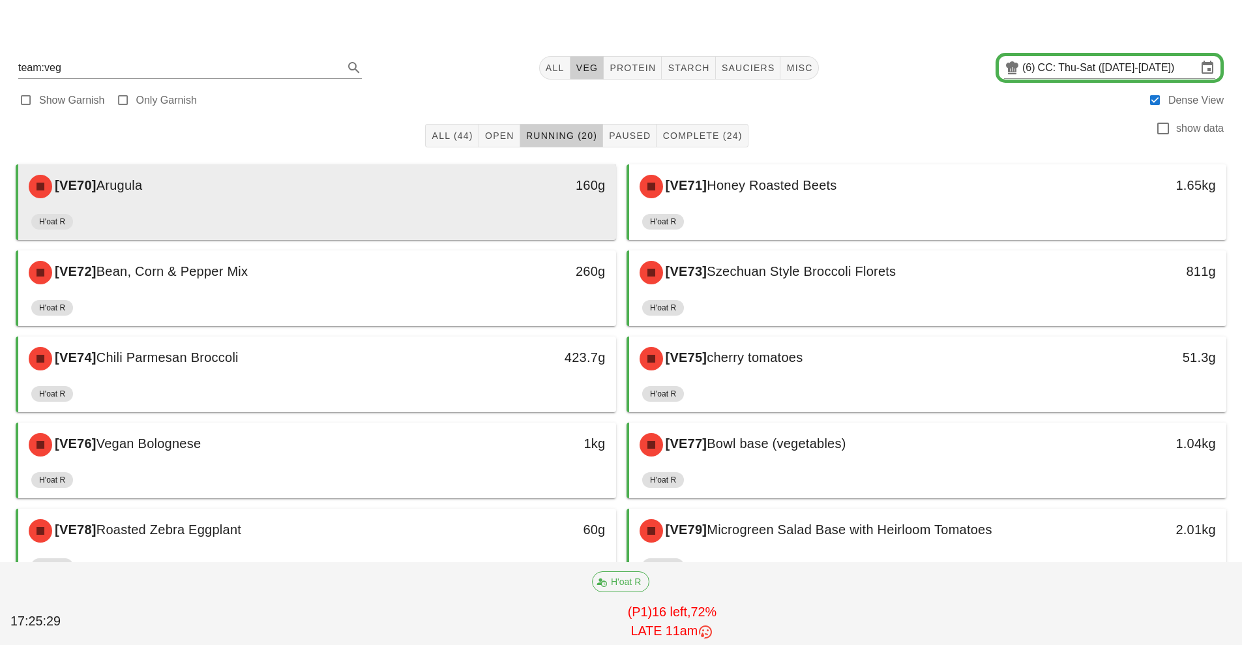
click at [532, 202] on div "160g" at bounding box center [539, 186] width 148 height 39
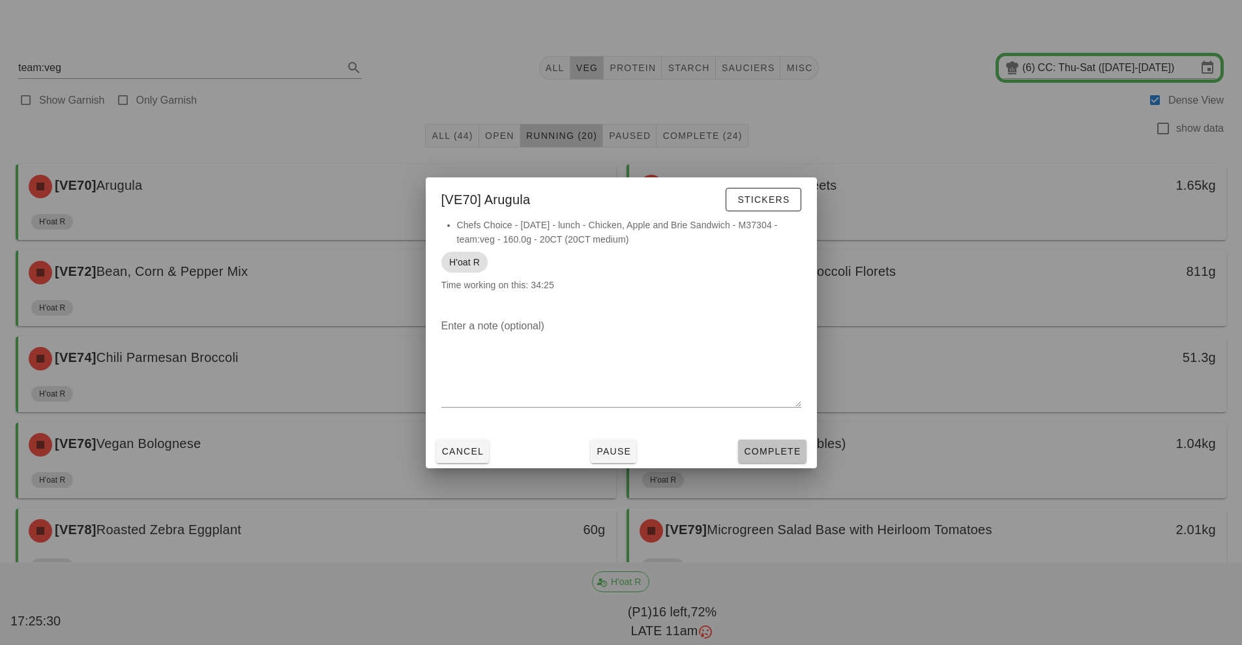
click at [769, 455] on span "Complete" at bounding box center [771, 451] width 57 height 10
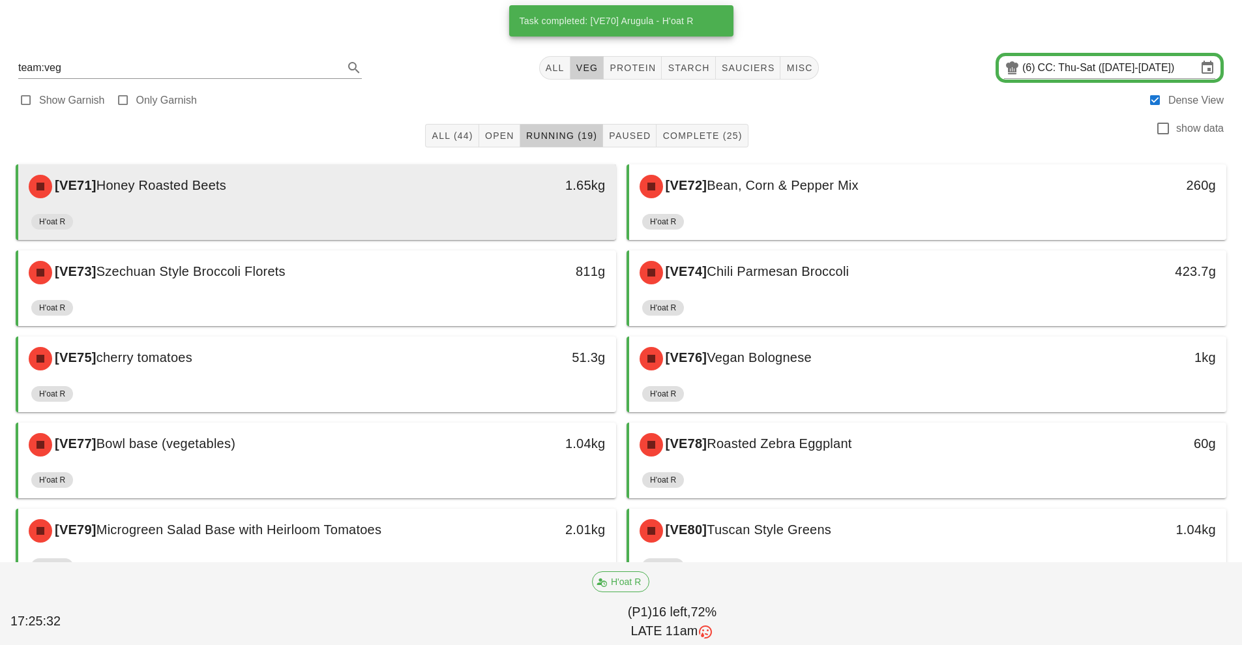
click at [540, 205] on div "1.65kg" at bounding box center [539, 186] width 148 height 39
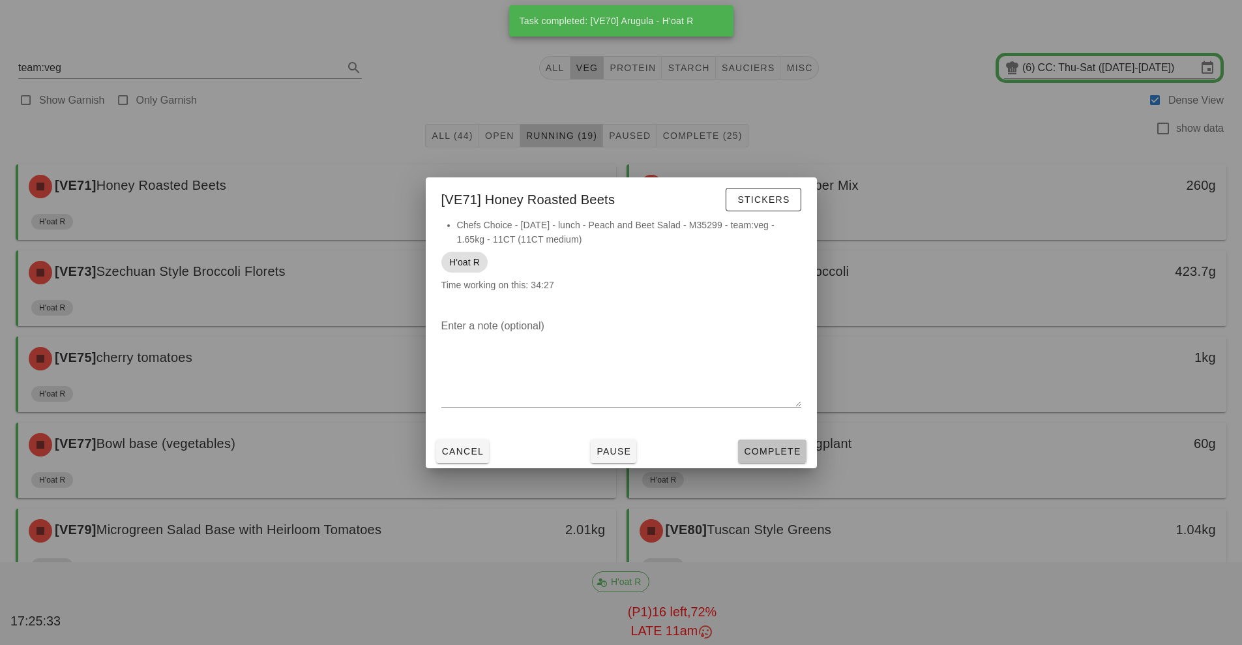
click at [779, 452] on span "Complete" at bounding box center [771, 451] width 57 height 10
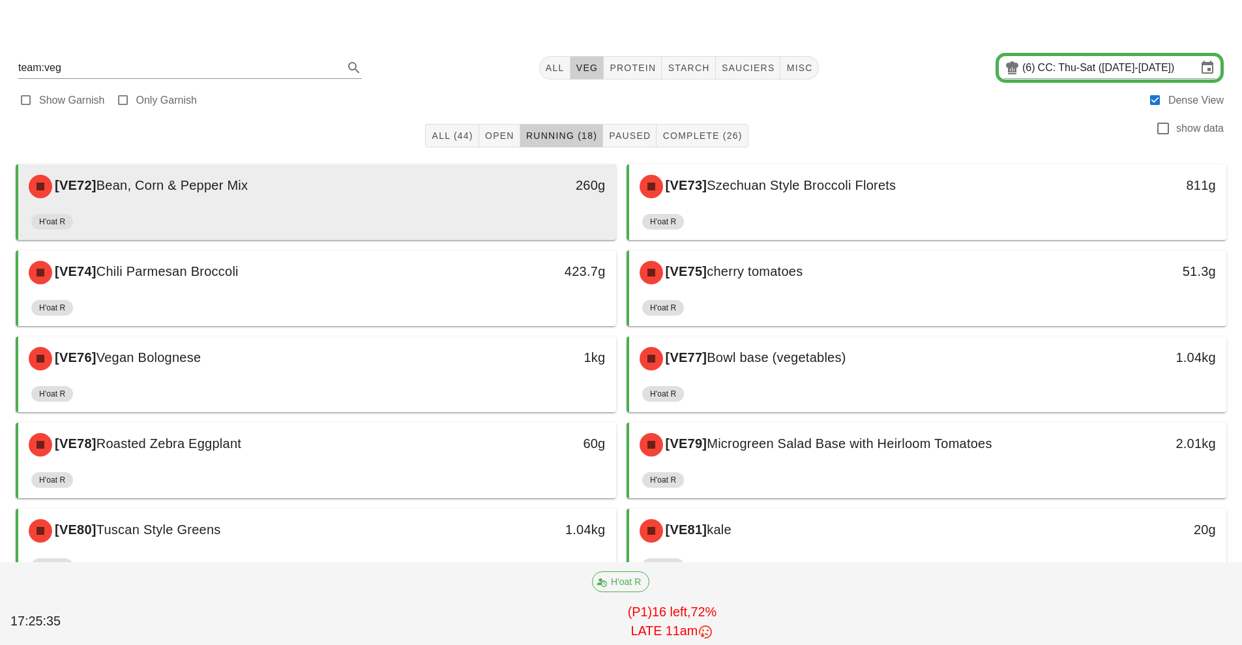
click at [538, 200] on div "260g" at bounding box center [539, 186] width 148 height 39
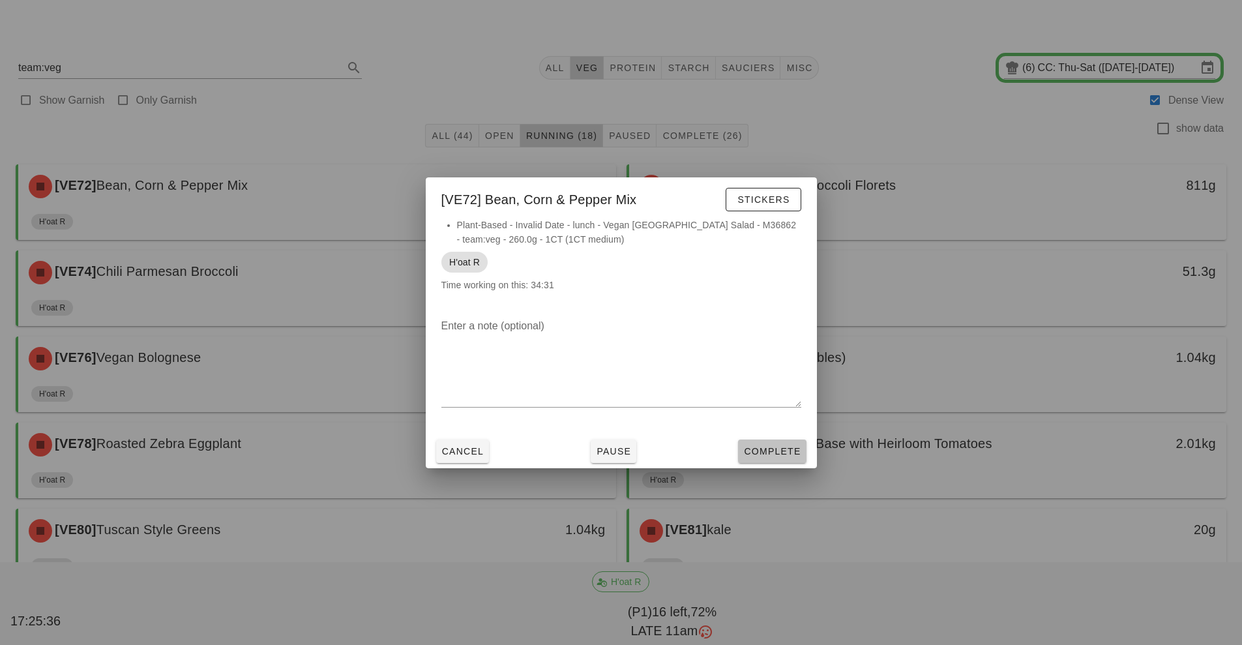
click at [779, 446] on span "Complete" at bounding box center [771, 451] width 57 height 10
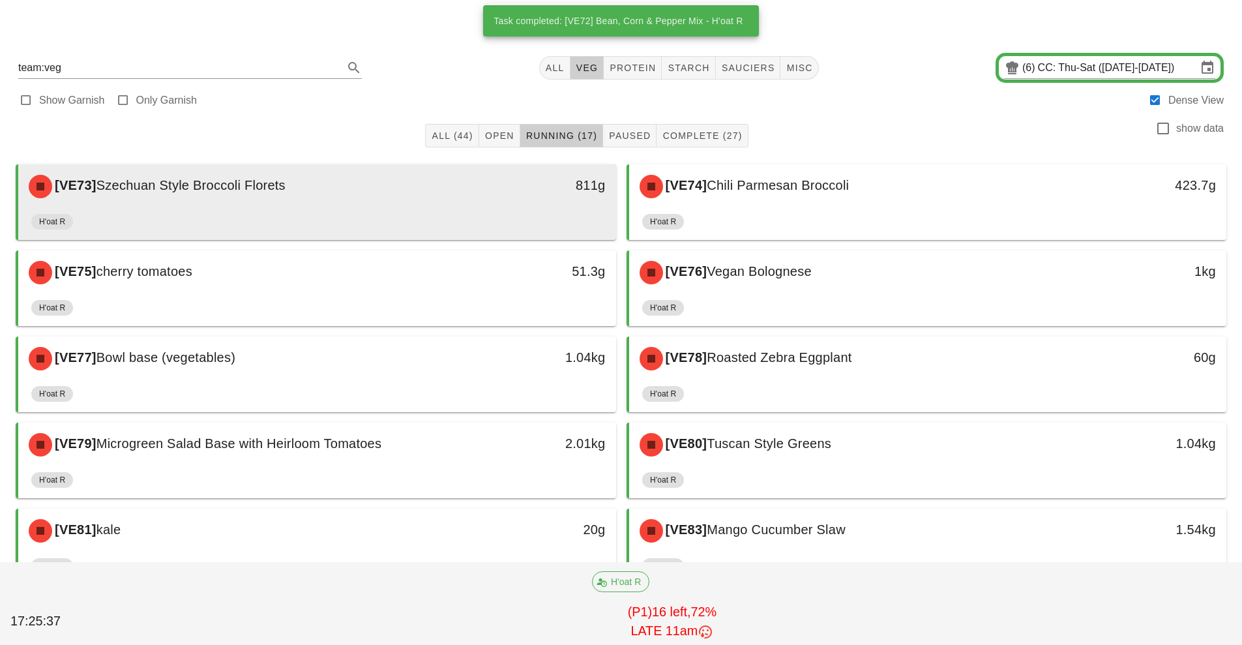
click at [543, 199] on div "811g" at bounding box center [539, 186] width 148 height 39
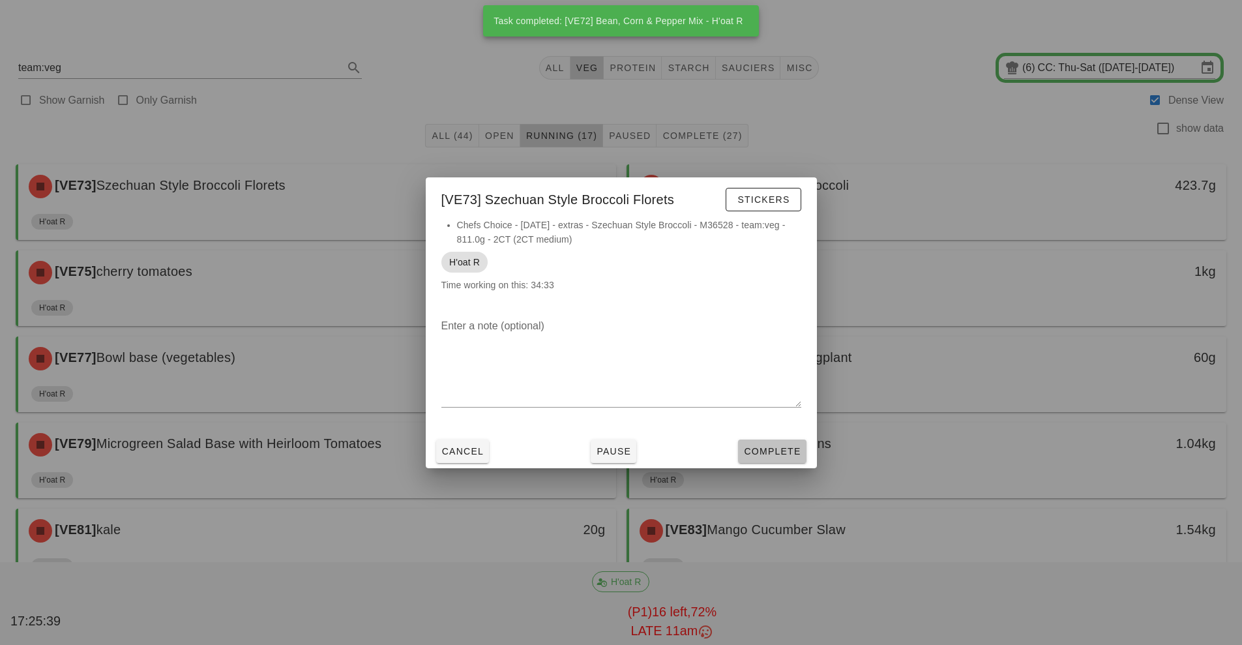
click at [773, 446] on span "Complete" at bounding box center [771, 451] width 57 height 10
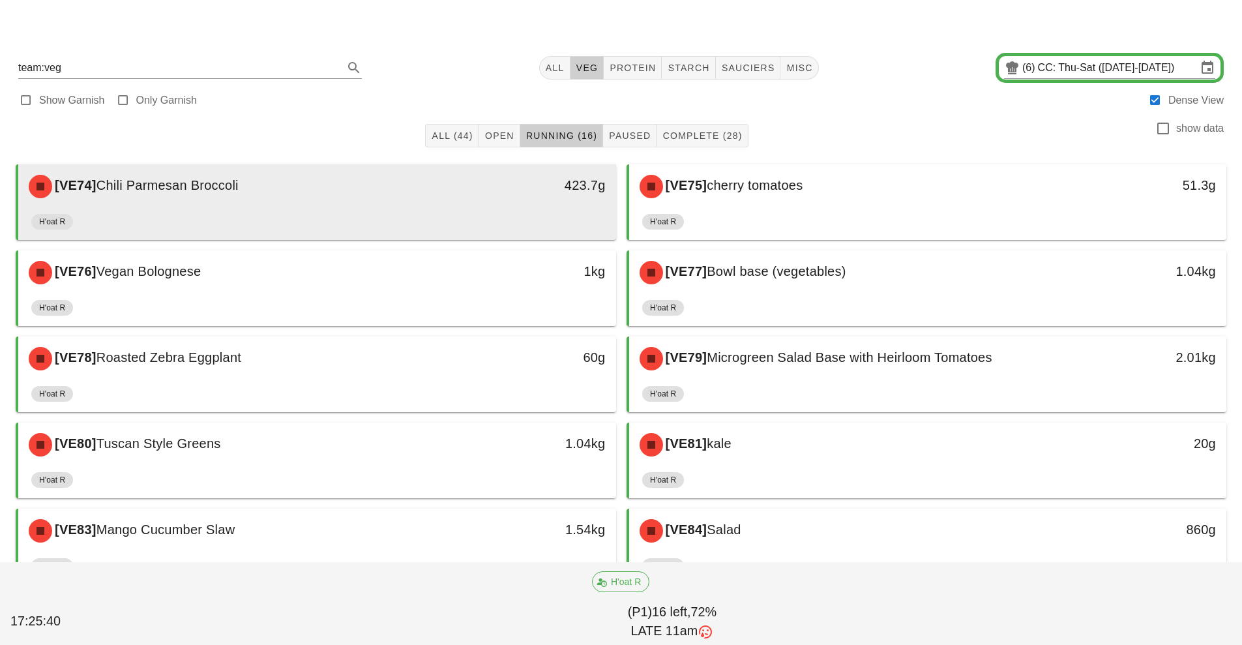
click at [534, 198] on div "423.7g" at bounding box center [539, 186] width 148 height 39
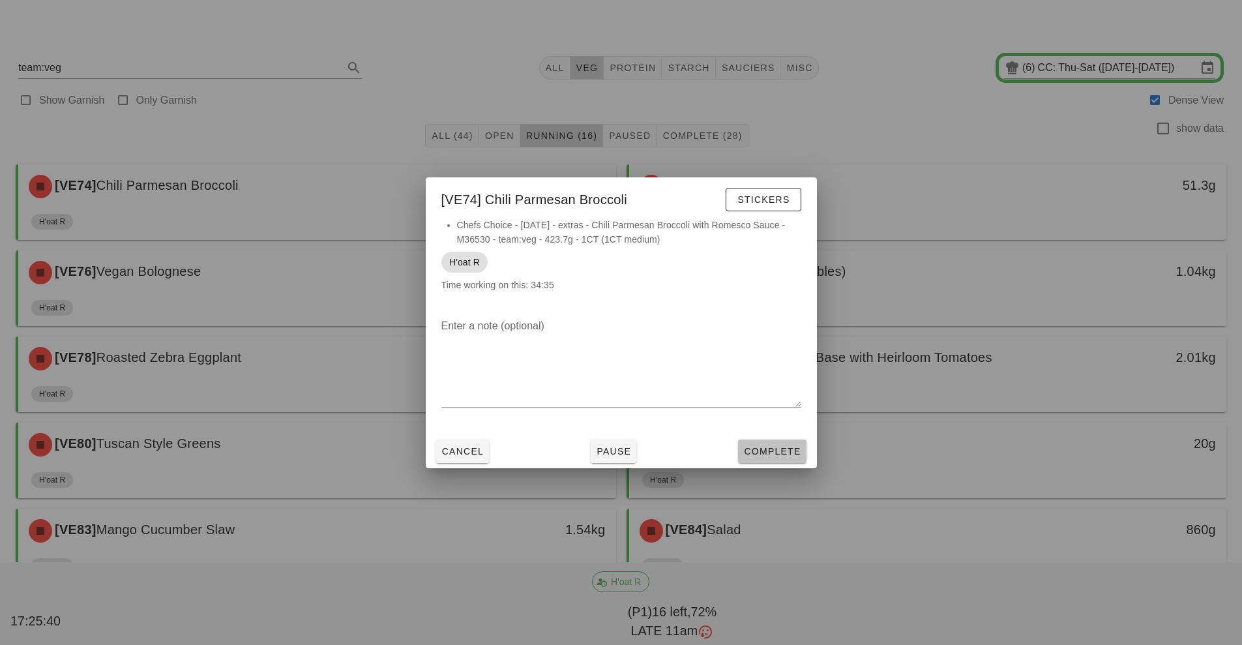
click at [771, 448] on span "Complete" at bounding box center [771, 451] width 57 height 10
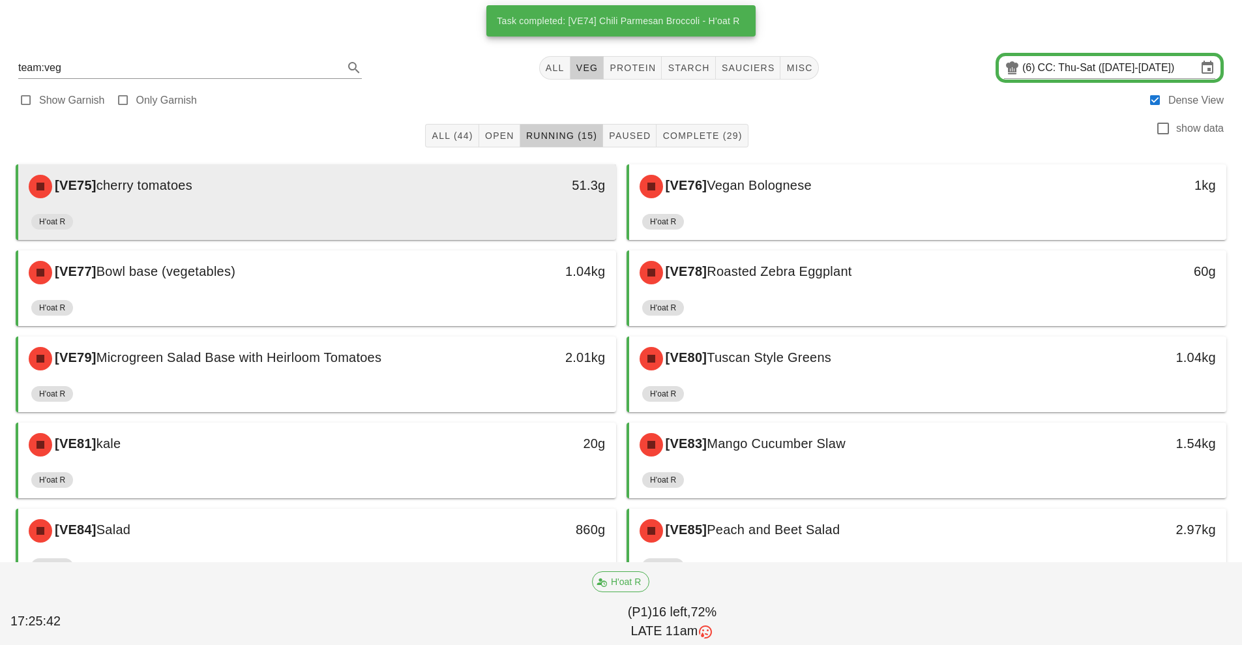
click at [563, 207] on div "[VE75] cherry tomatoes 51.3g" at bounding box center [317, 186] width 598 height 44
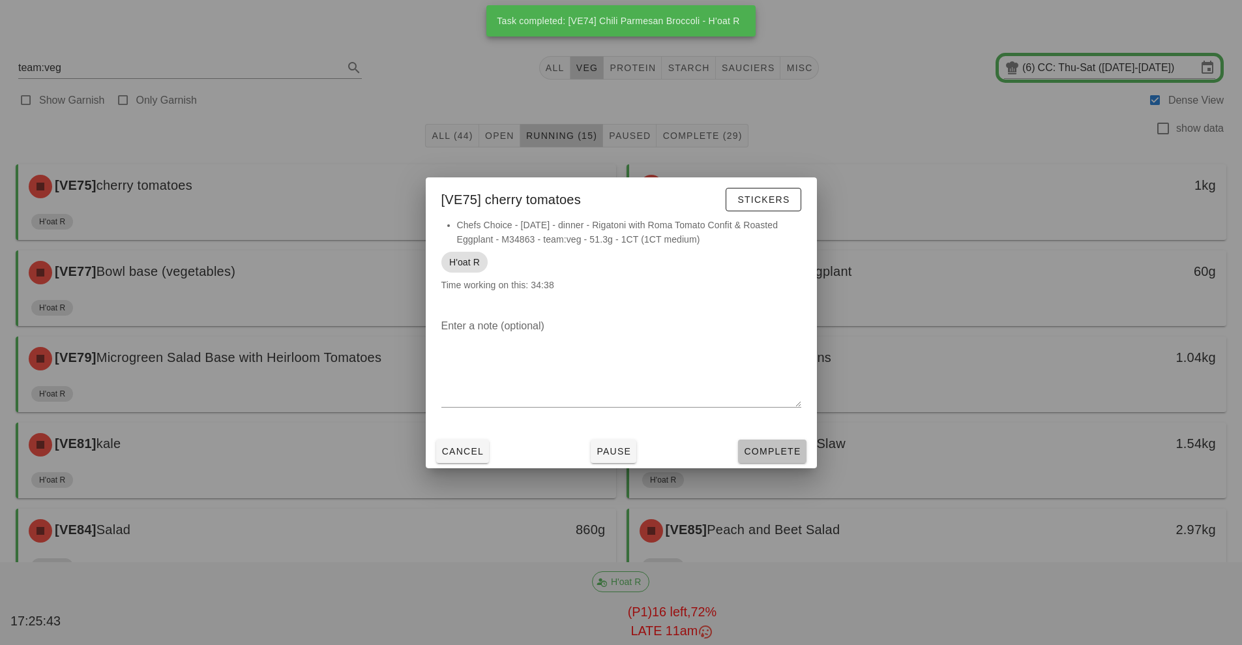
click at [785, 451] on span "Complete" at bounding box center [771, 451] width 57 height 10
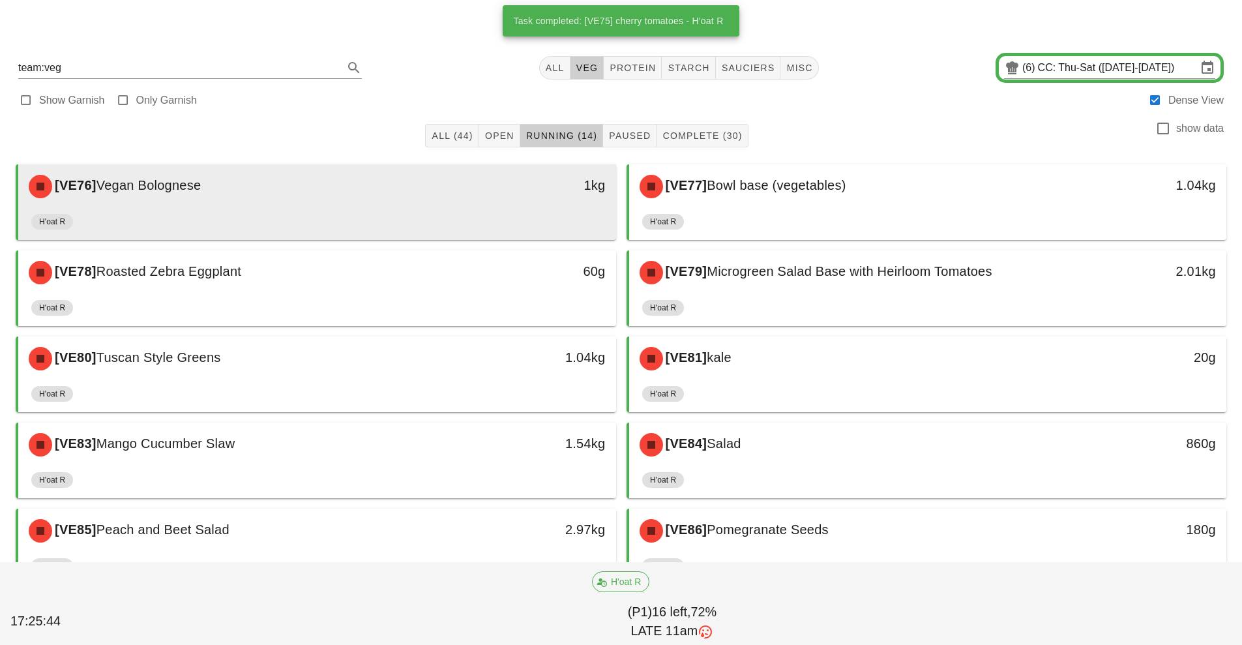
click at [550, 203] on div "1kg" at bounding box center [539, 186] width 148 height 39
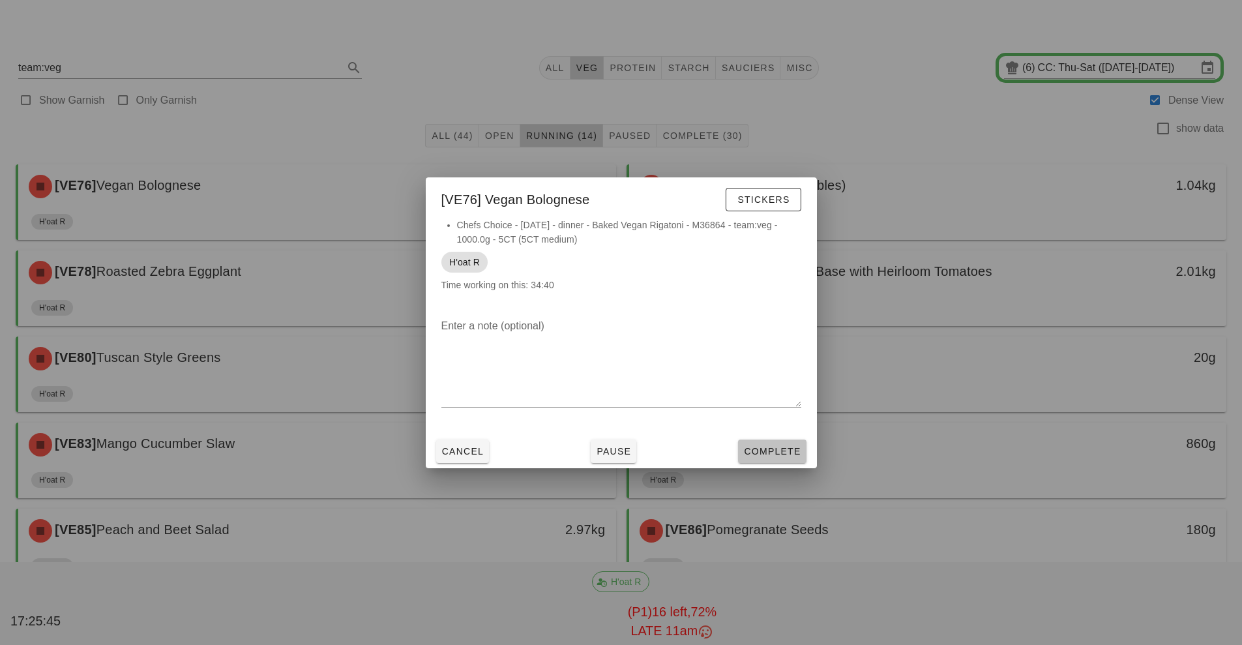
click at [762, 451] on span "Complete" at bounding box center [771, 451] width 57 height 10
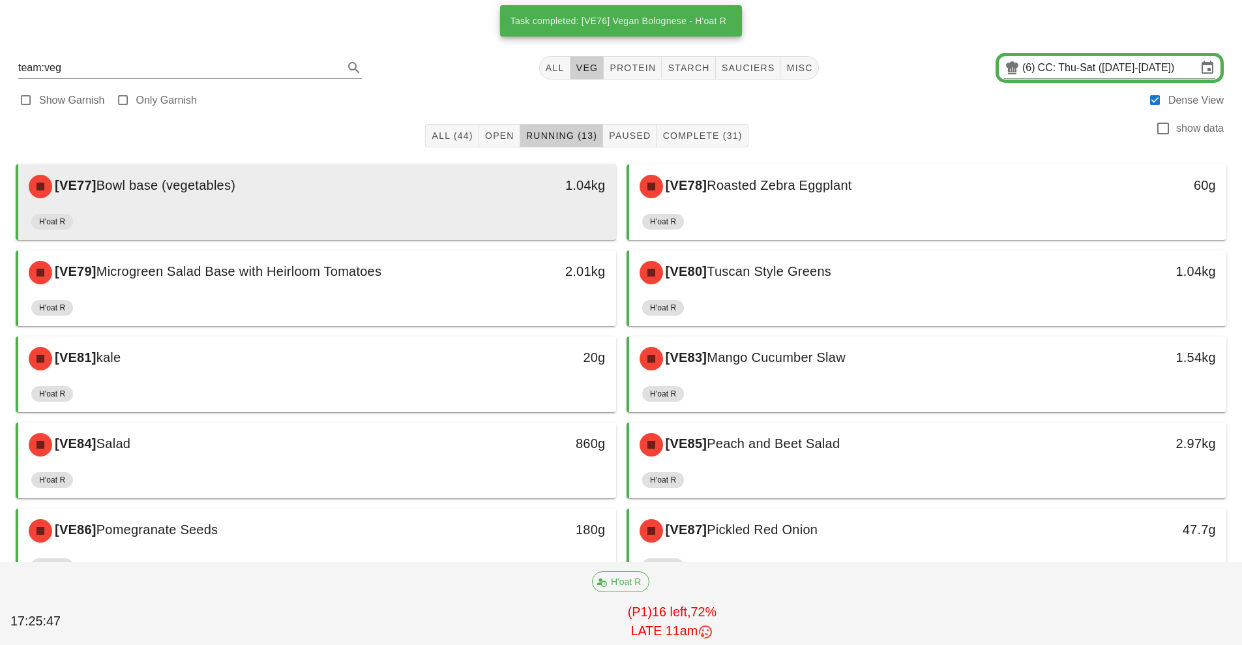
click at [554, 206] on div "[VE77] Bowl base (vegetables) 1.04kg" at bounding box center [317, 186] width 598 height 44
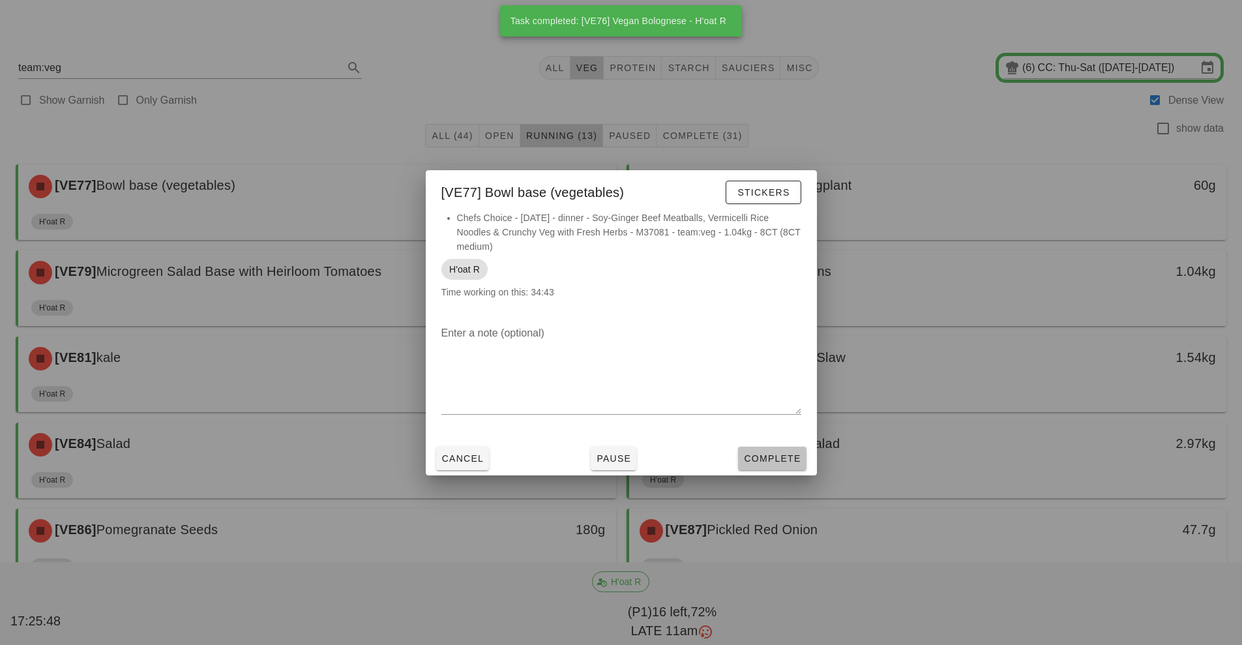
click at [785, 458] on span "Complete" at bounding box center [771, 458] width 57 height 10
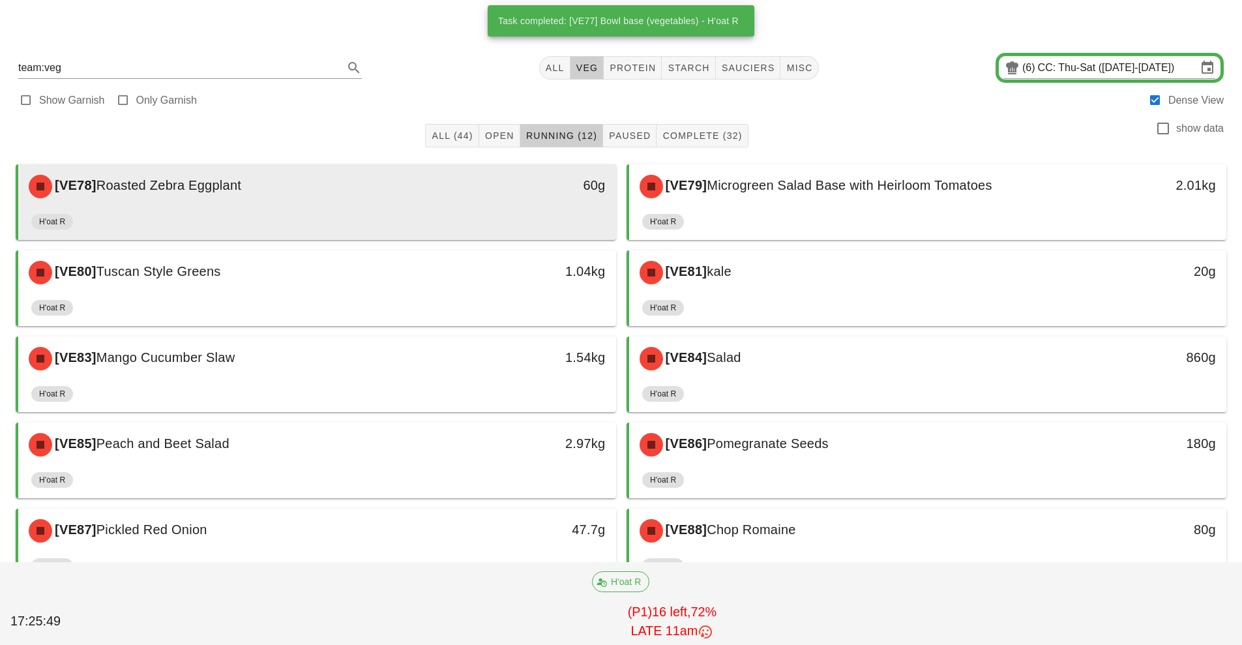
click at [563, 199] on div "60g" at bounding box center [539, 186] width 148 height 39
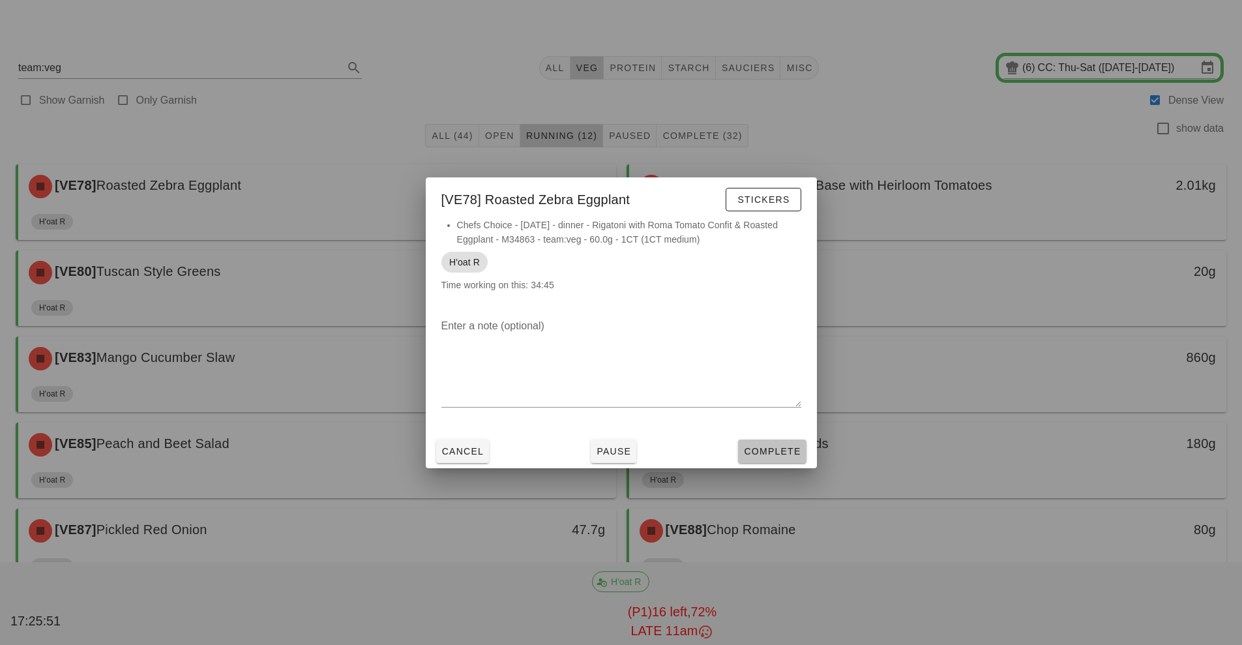
click at [777, 447] on span "Complete" at bounding box center [771, 451] width 57 height 10
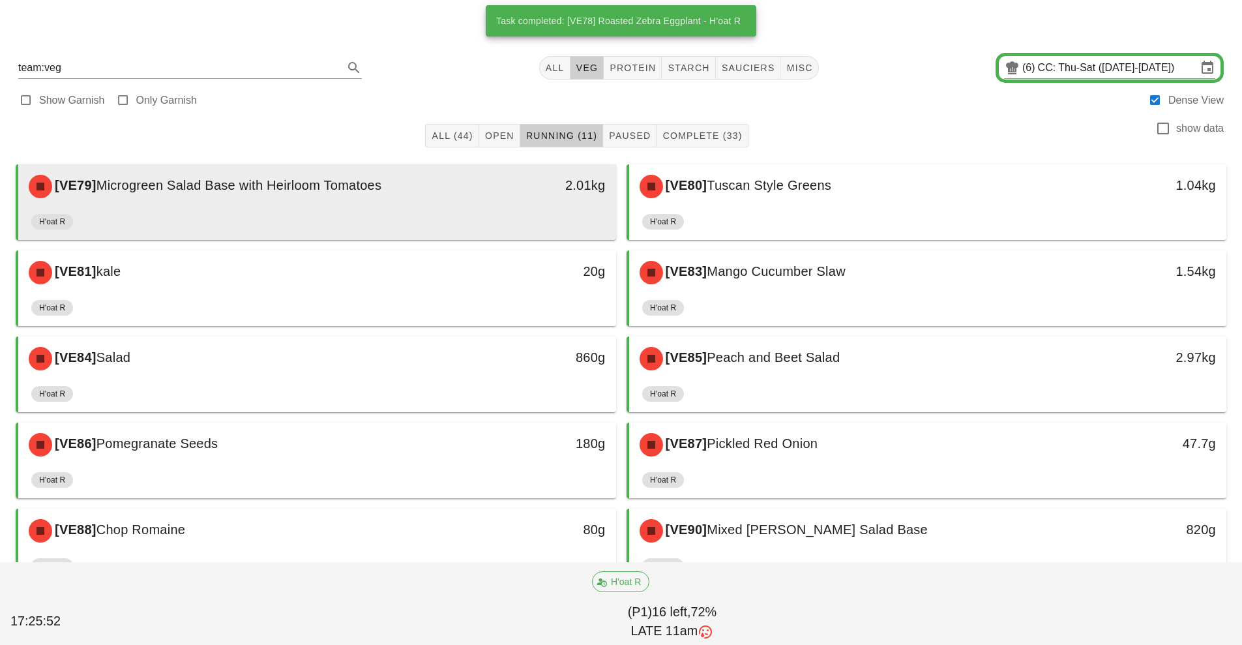
click at [582, 205] on div "2.01kg" at bounding box center [539, 186] width 148 height 39
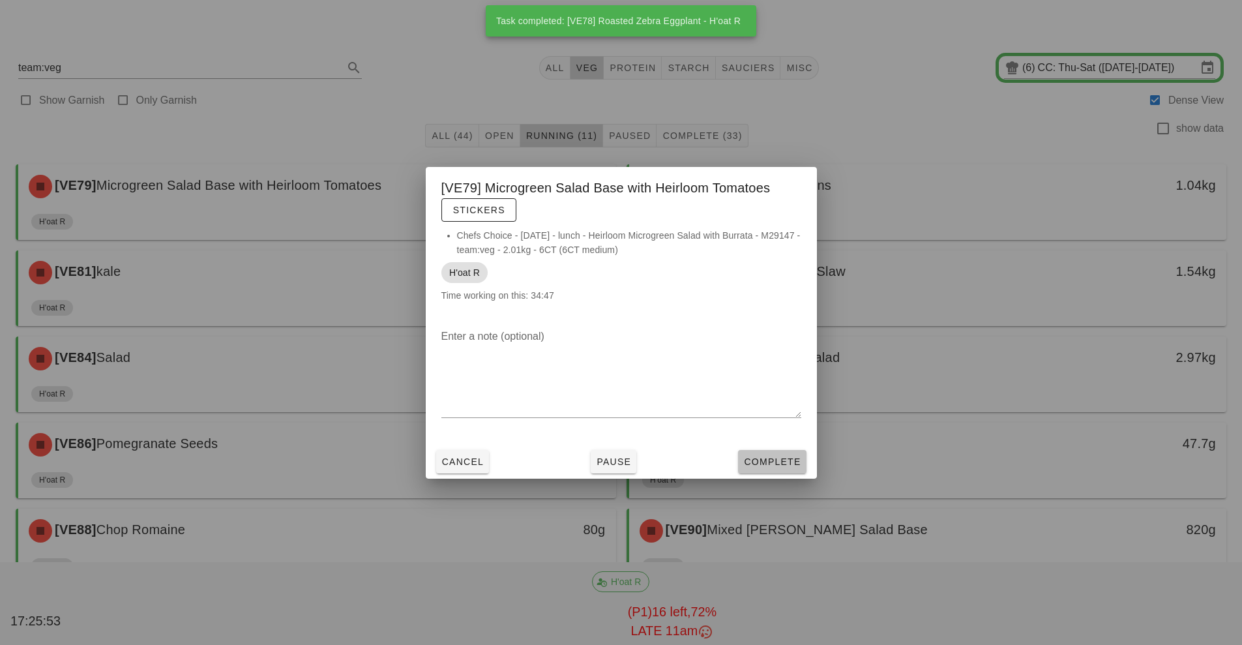
click at [768, 469] on button "Complete" at bounding box center [772, 461] width 68 height 23
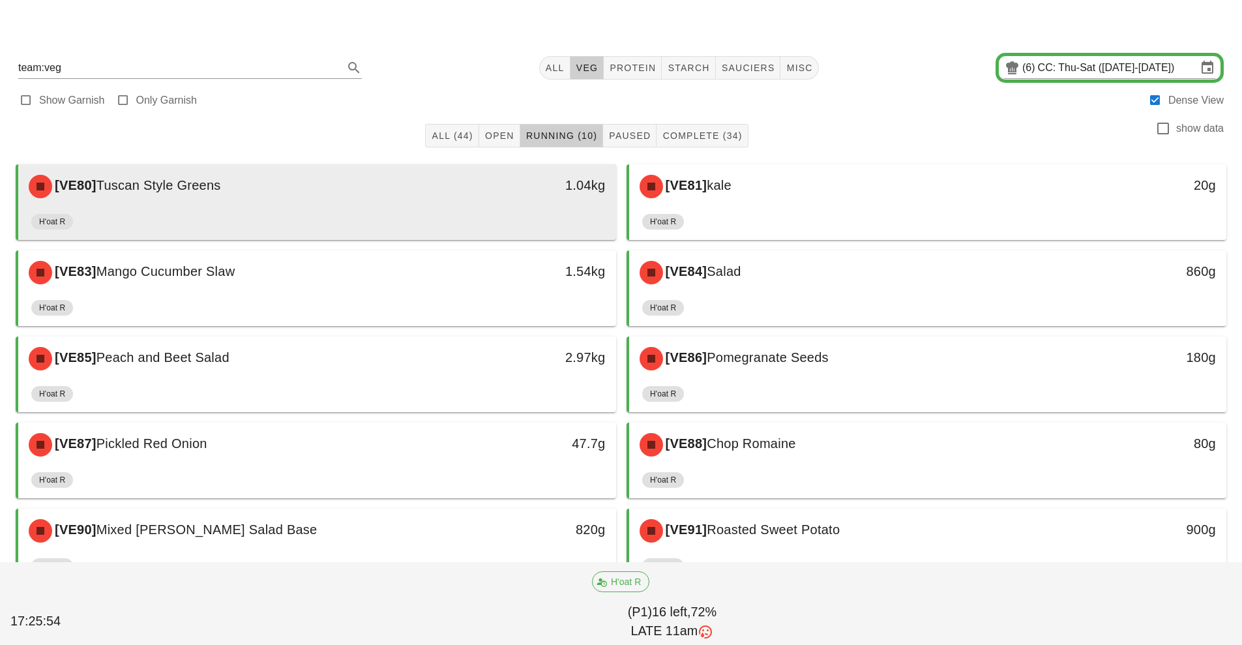
click at [571, 201] on div "1.04kg" at bounding box center [539, 186] width 148 height 39
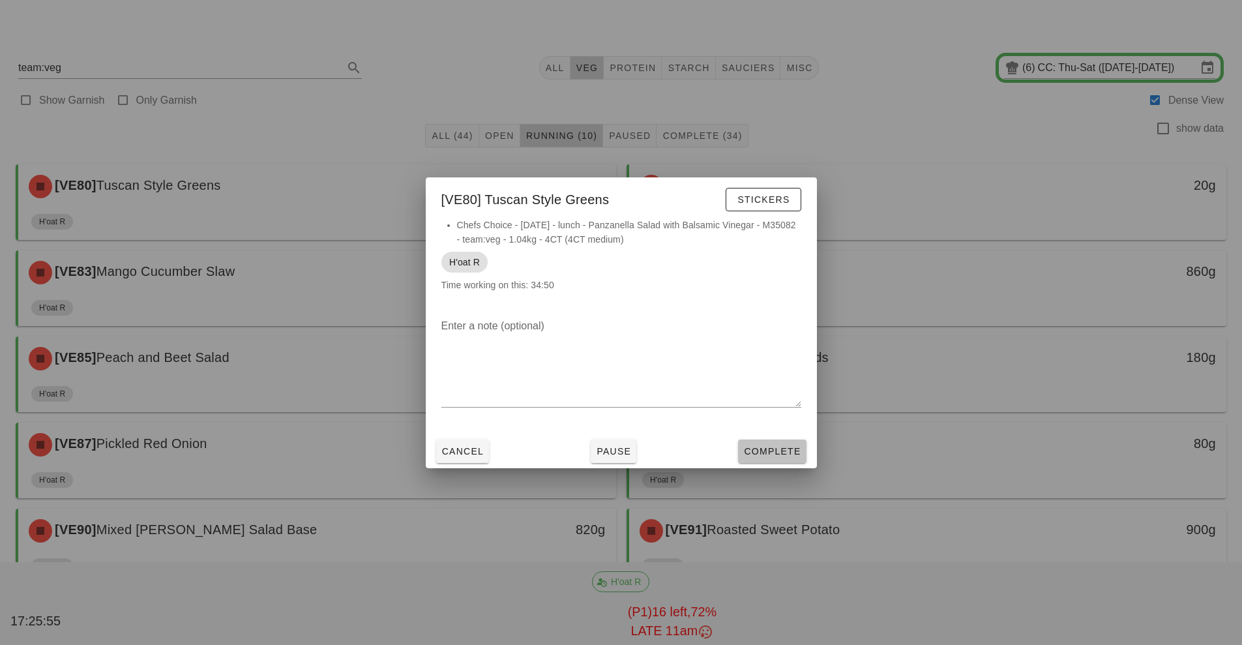
click at [790, 451] on span "Complete" at bounding box center [771, 451] width 57 height 10
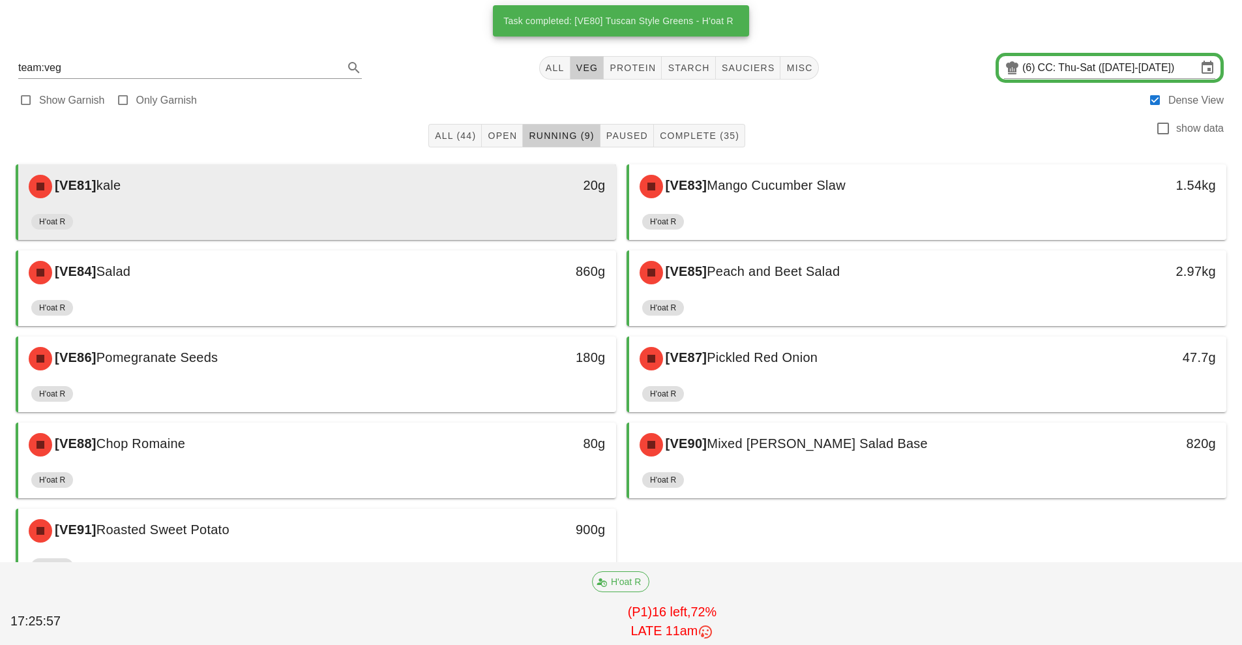
click at [575, 203] on div "20g" at bounding box center [539, 186] width 148 height 39
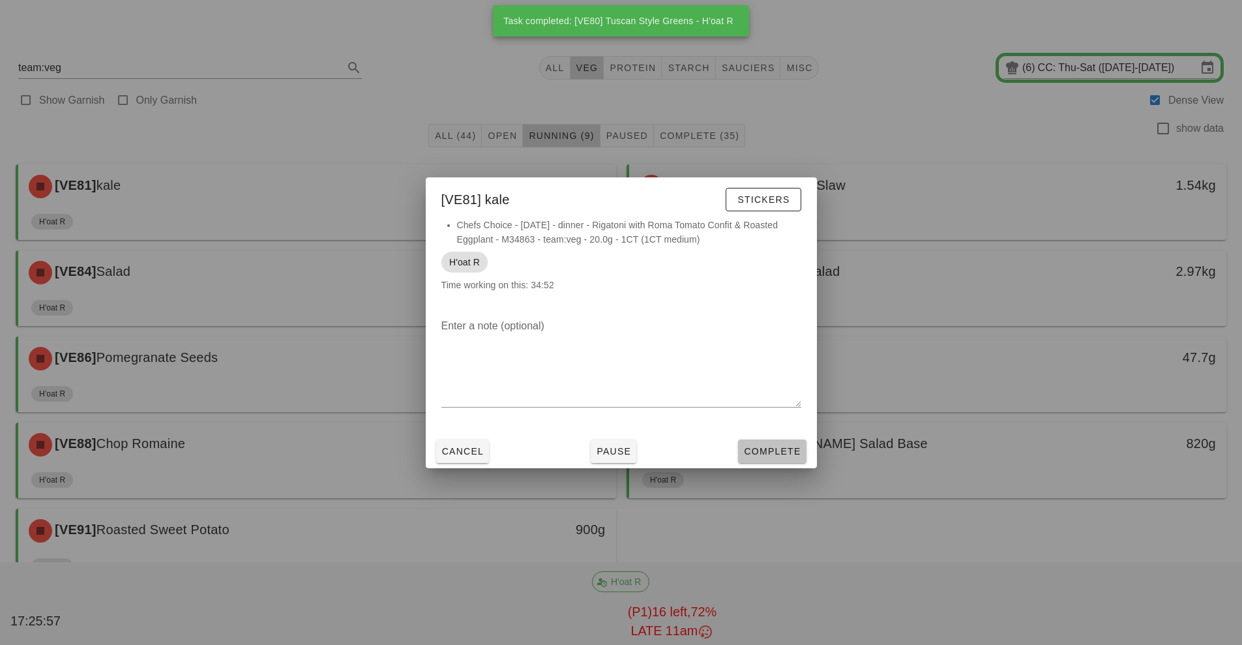
click at [778, 456] on span "Complete" at bounding box center [771, 451] width 57 height 10
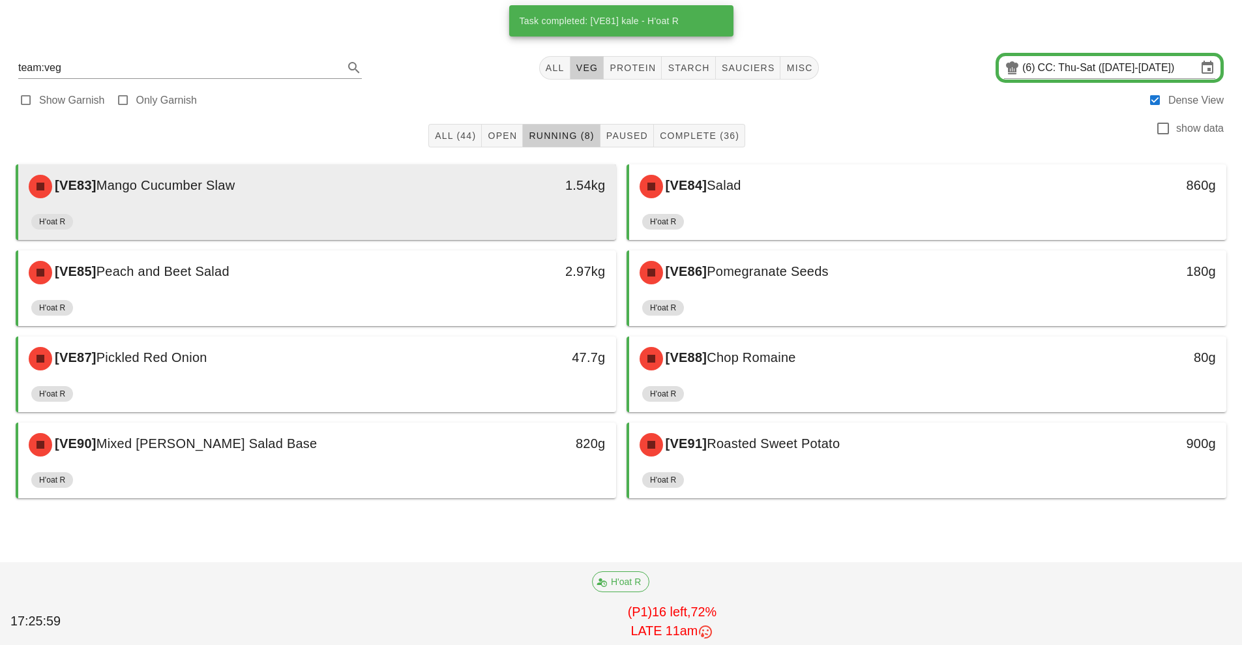
click at [577, 198] on div "1.54kg" at bounding box center [539, 186] width 148 height 39
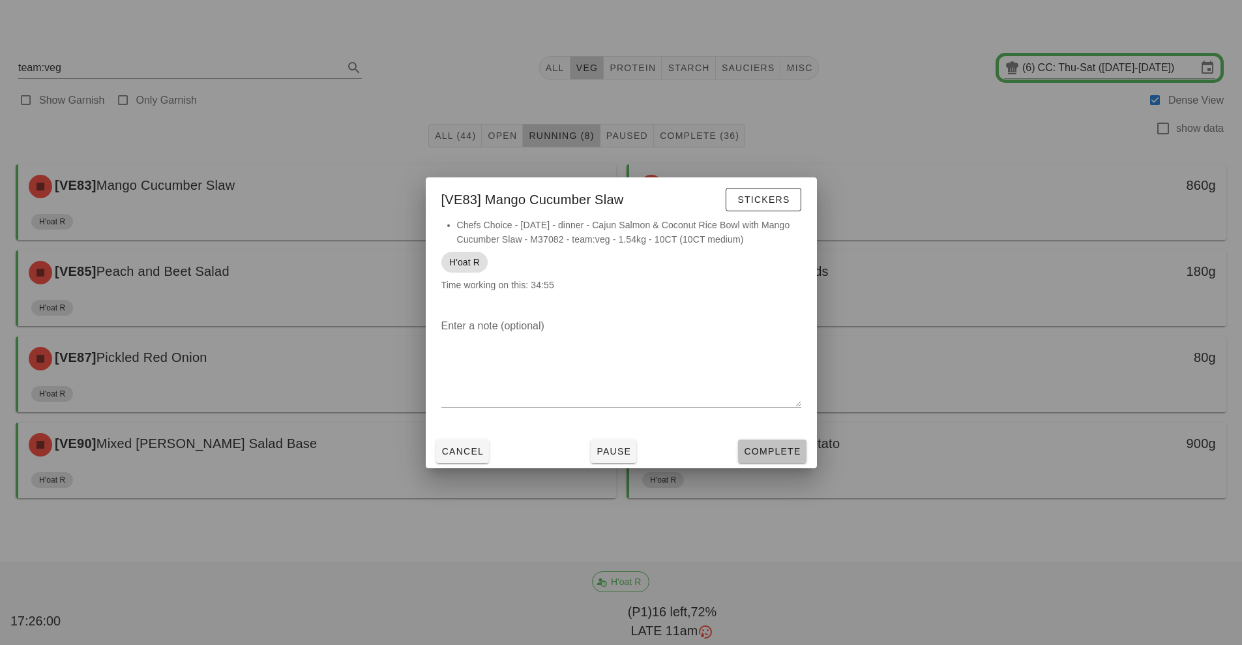
click at [768, 450] on span "Complete" at bounding box center [771, 451] width 57 height 10
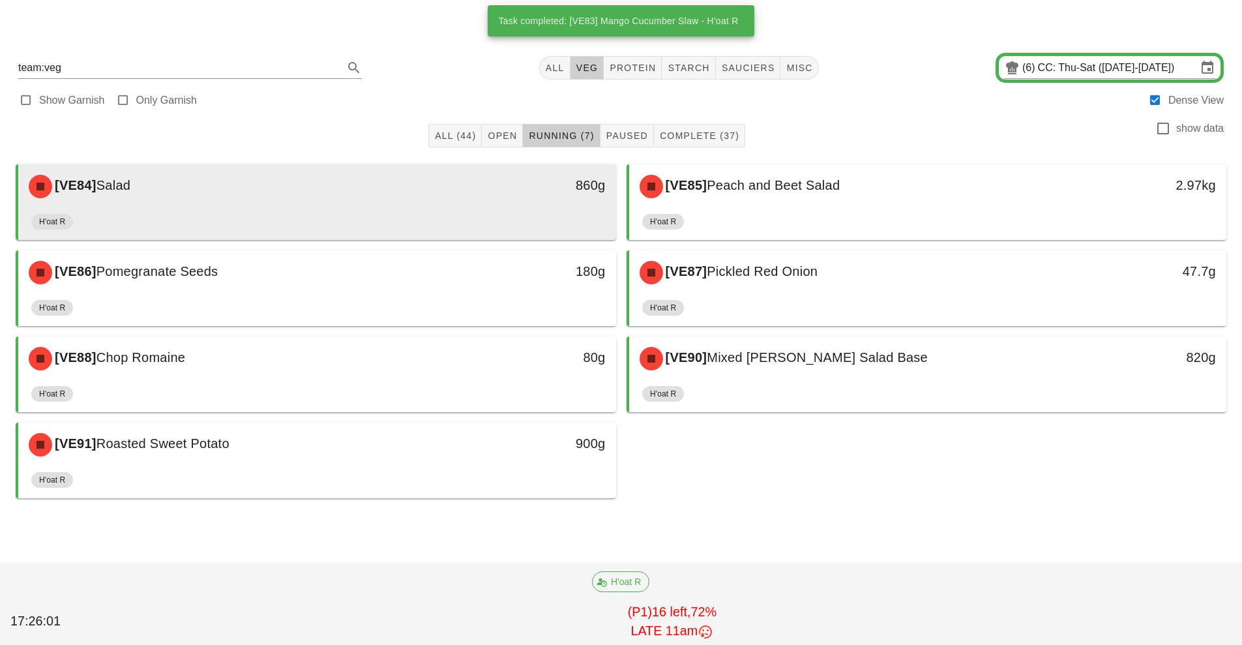
click at [577, 211] on div "H'oat R" at bounding box center [317, 224] width 572 height 31
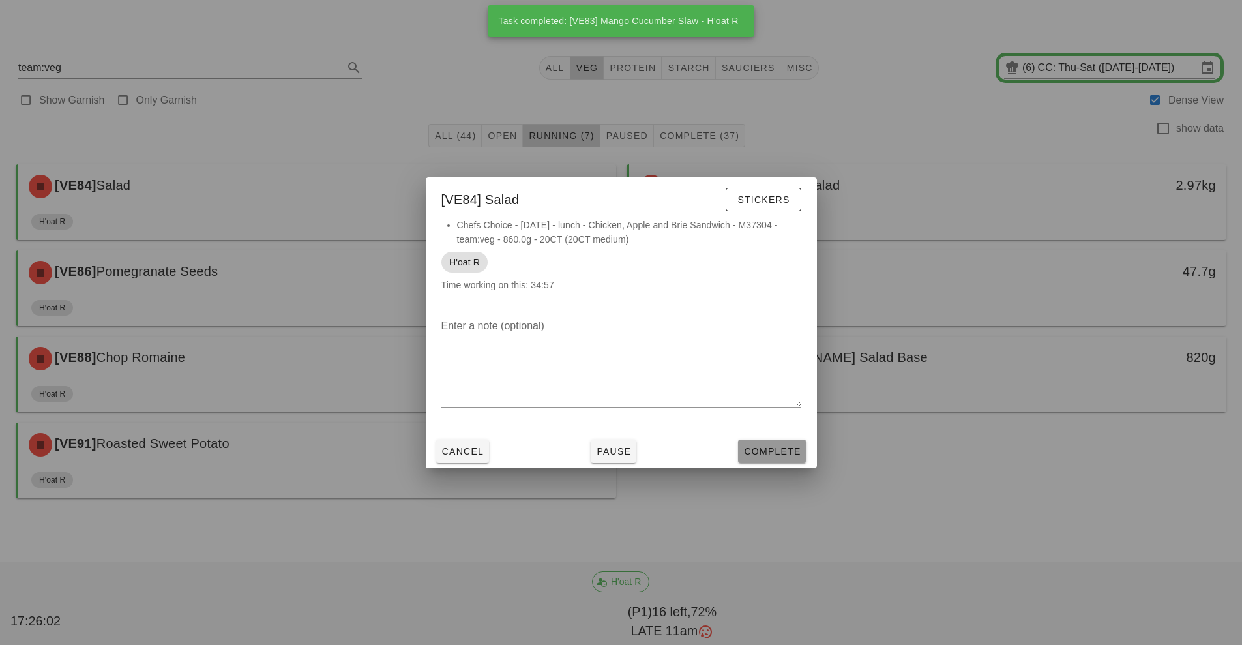
click at [767, 451] on span "Complete" at bounding box center [771, 451] width 57 height 10
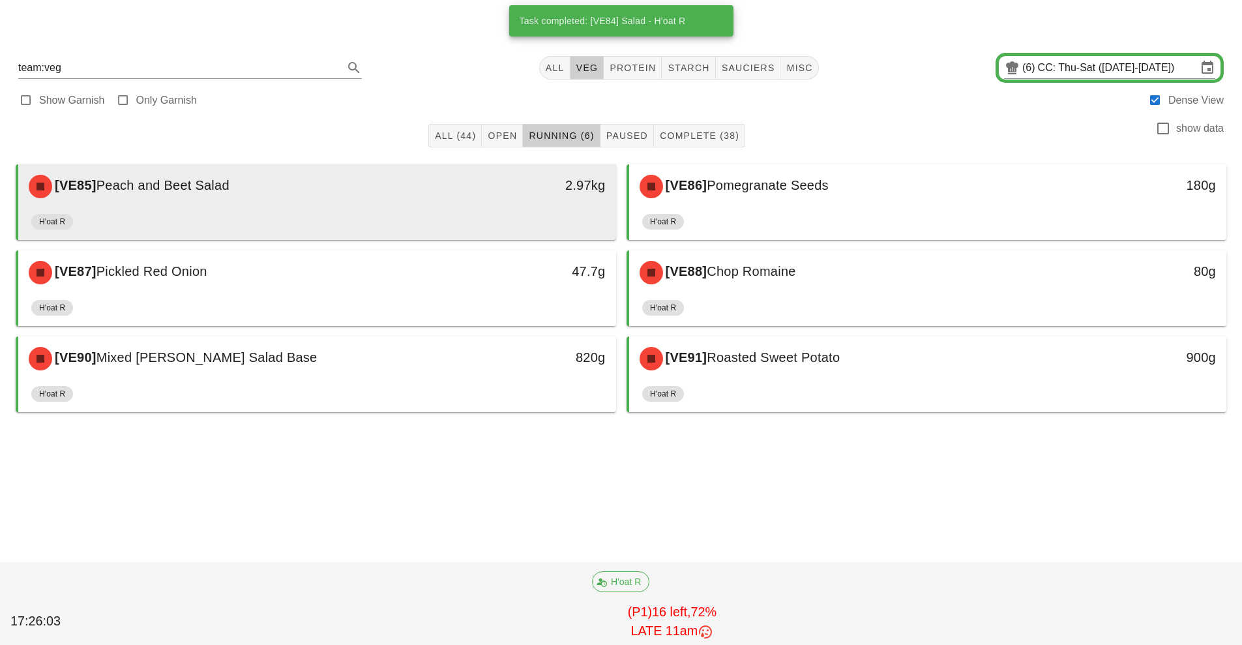
click at [547, 196] on div "2.97kg" at bounding box center [539, 186] width 148 height 39
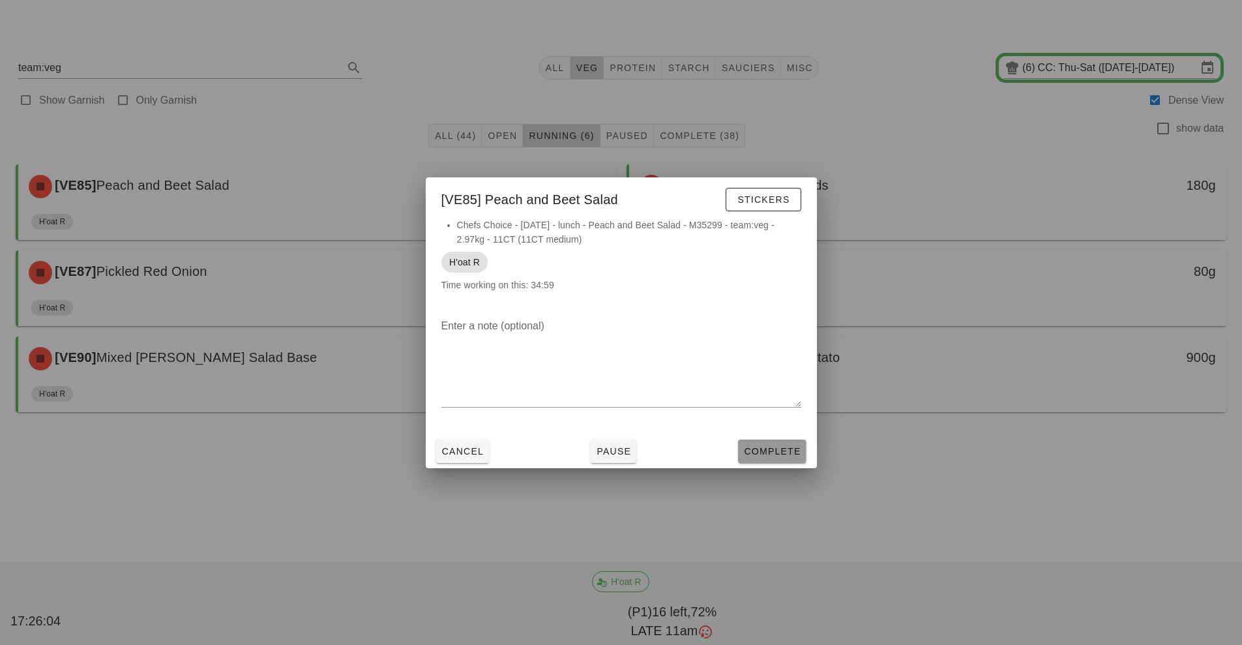
click at [773, 453] on span "Complete" at bounding box center [771, 451] width 57 height 10
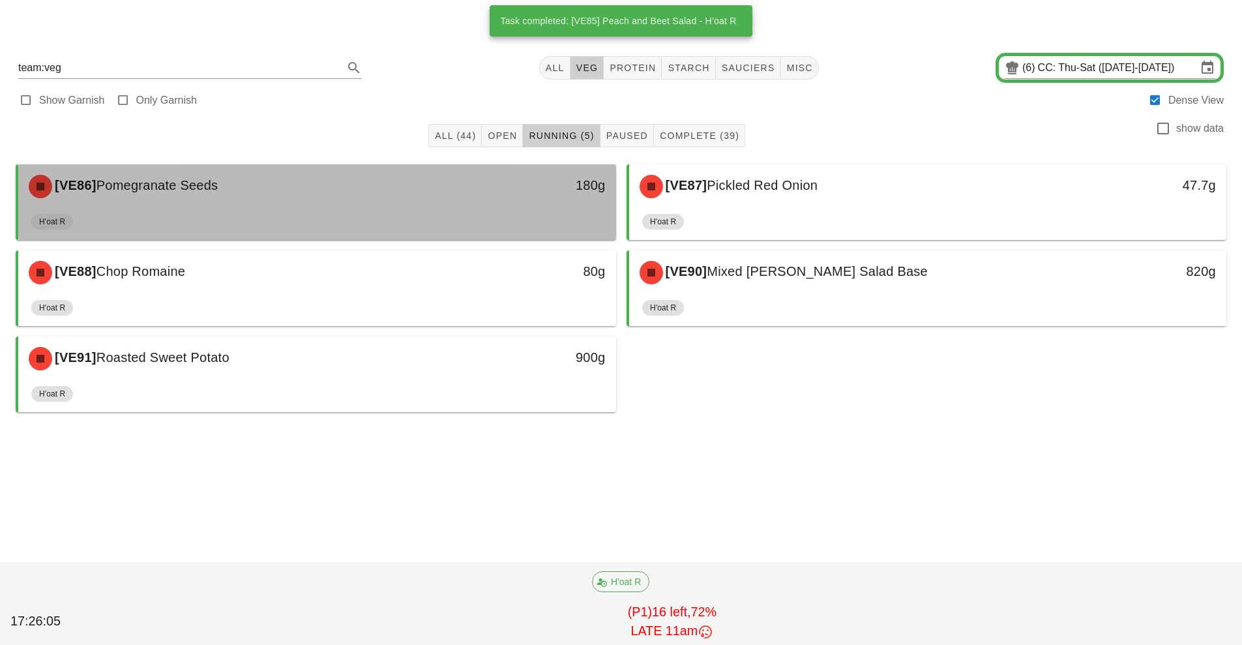
click at [584, 200] on div "180g" at bounding box center [539, 186] width 148 height 39
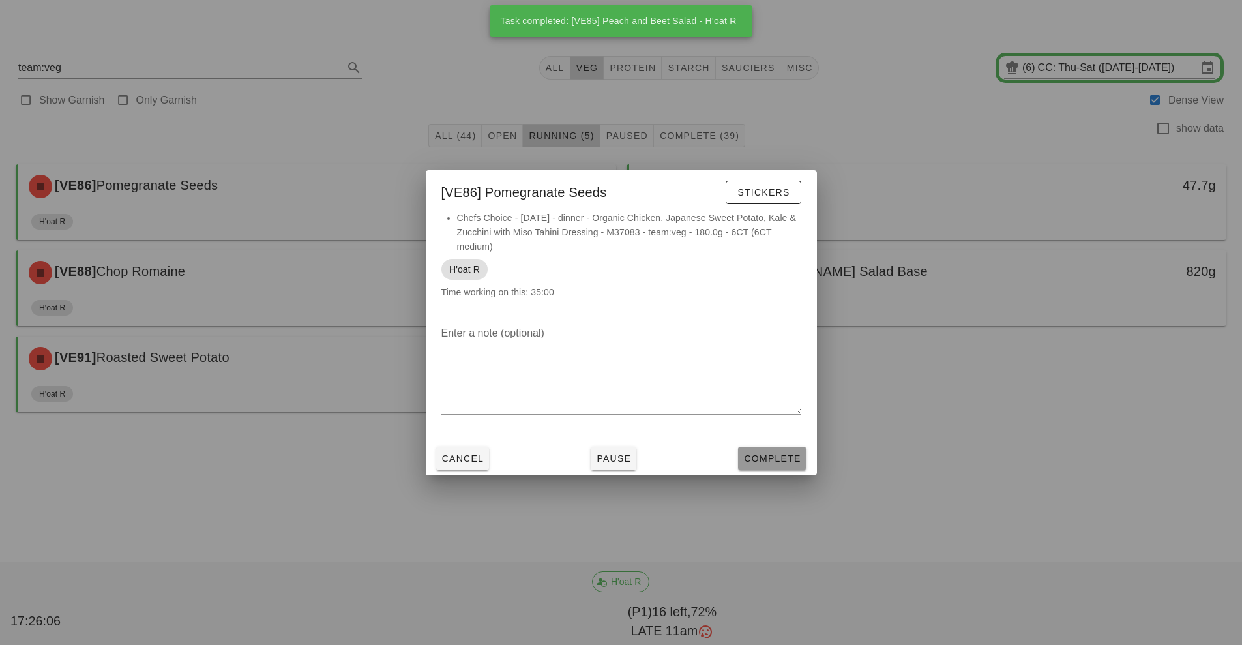
click at [775, 458] on span "Complete" at bounding box center [771, 458] width 57 height 10
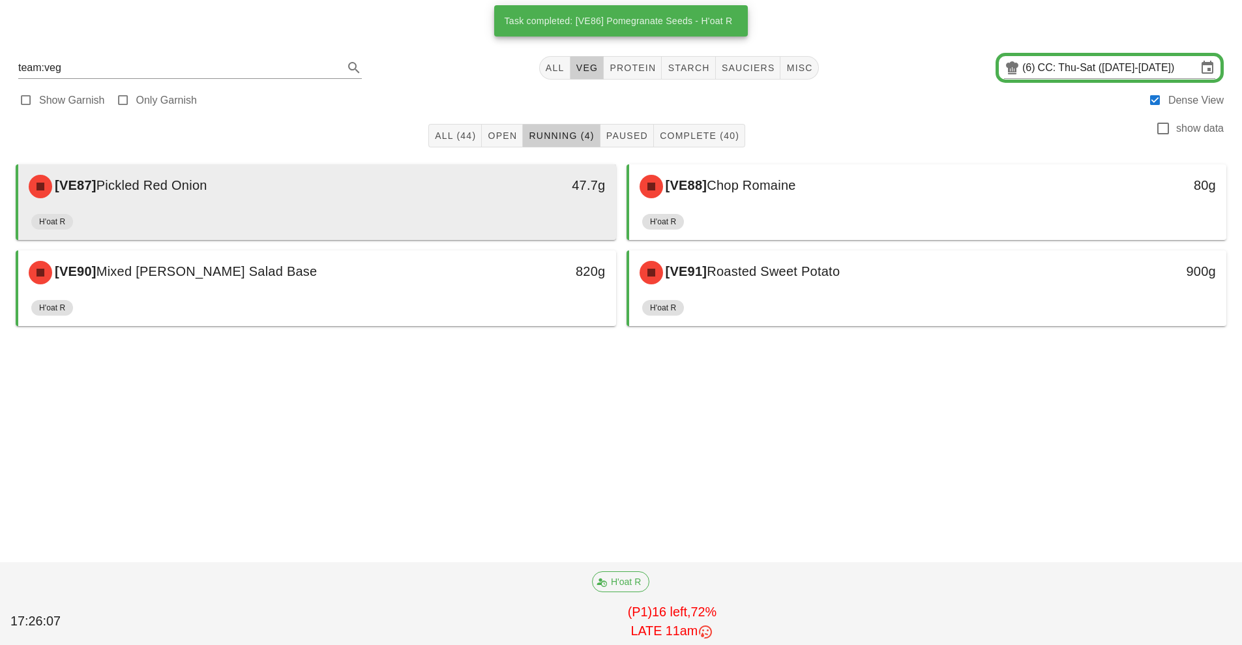
click at [561, 202] on div "47.7g" at bounding box center [539, 186] width 148 height 39
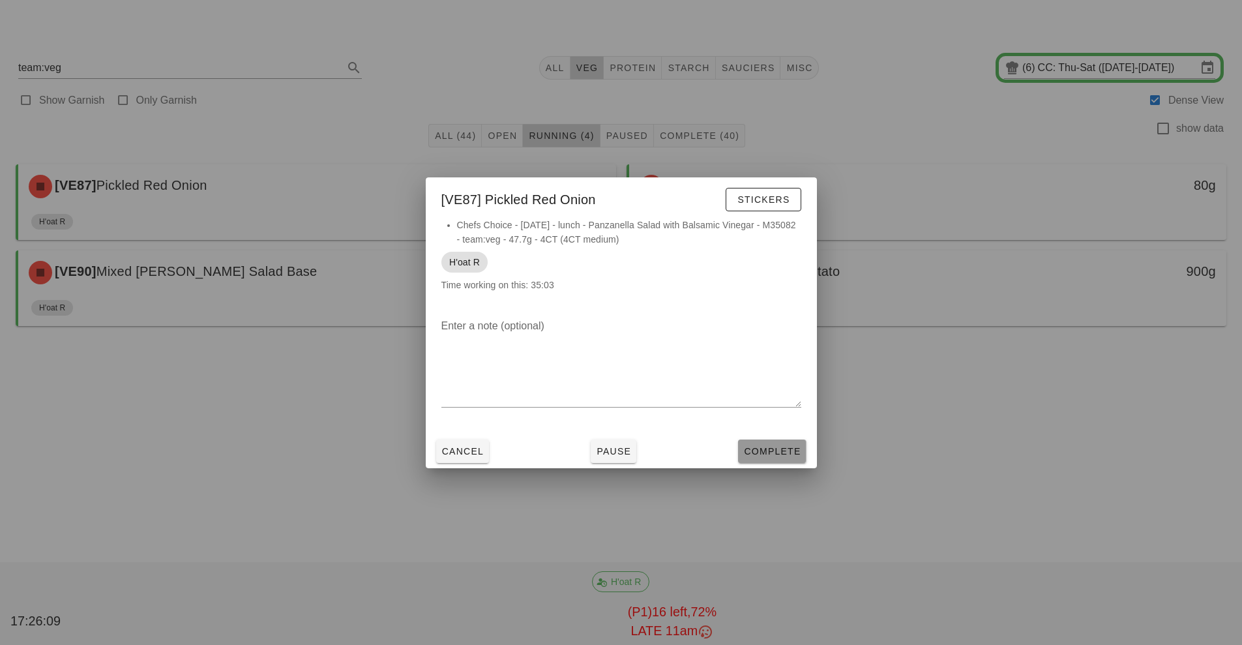
click at [773, 451] on span "Complete" at bounding box center [771, 451] width 57 height 10
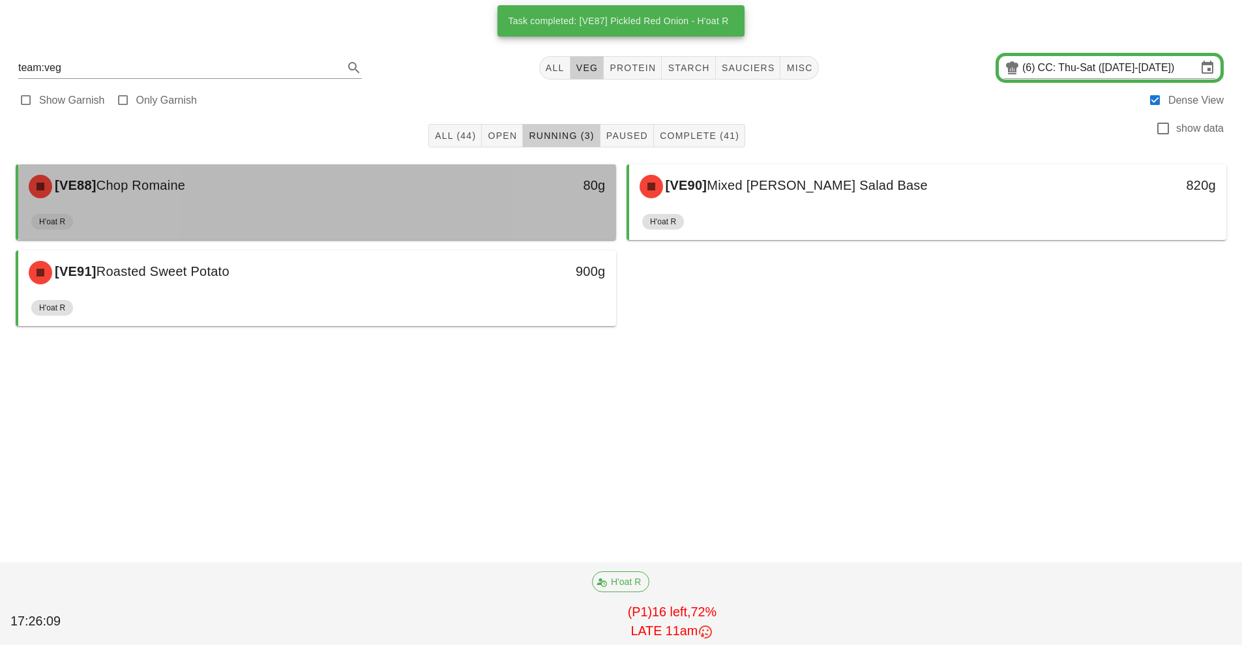
click at [554, 202] on div "80g" at bounding box center [539, 186] width 148 height 39
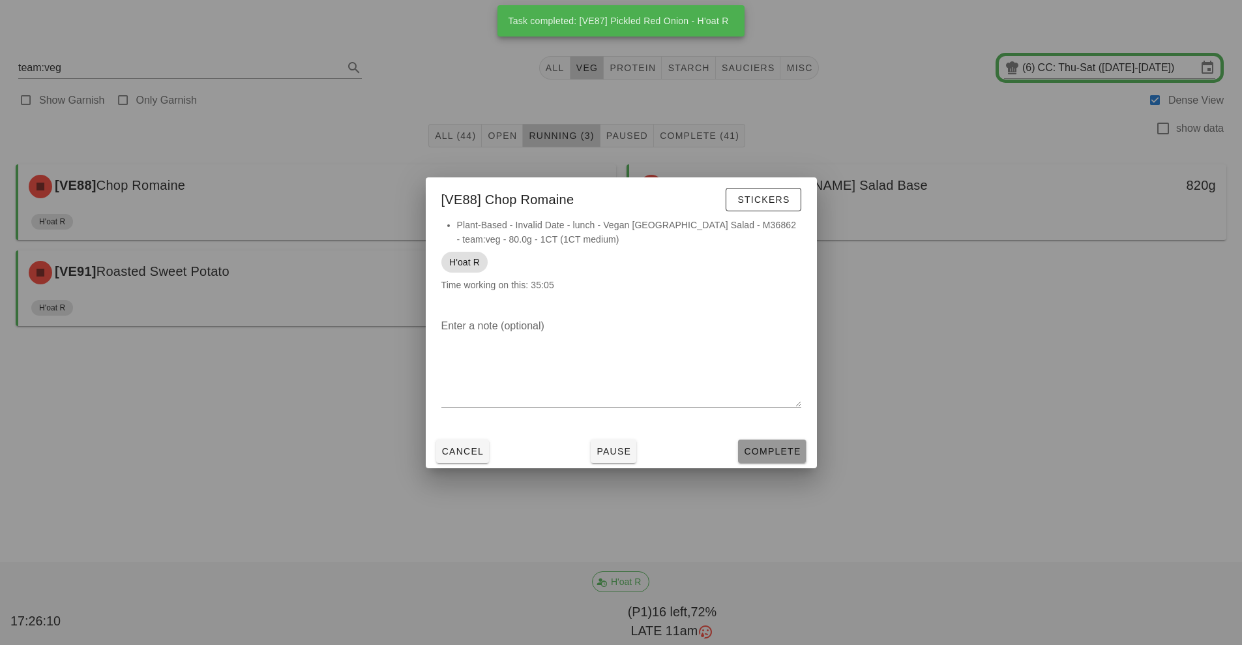
click at [762, 451] on span "Complete" at bounding box center [771, 451] width 57 height 10
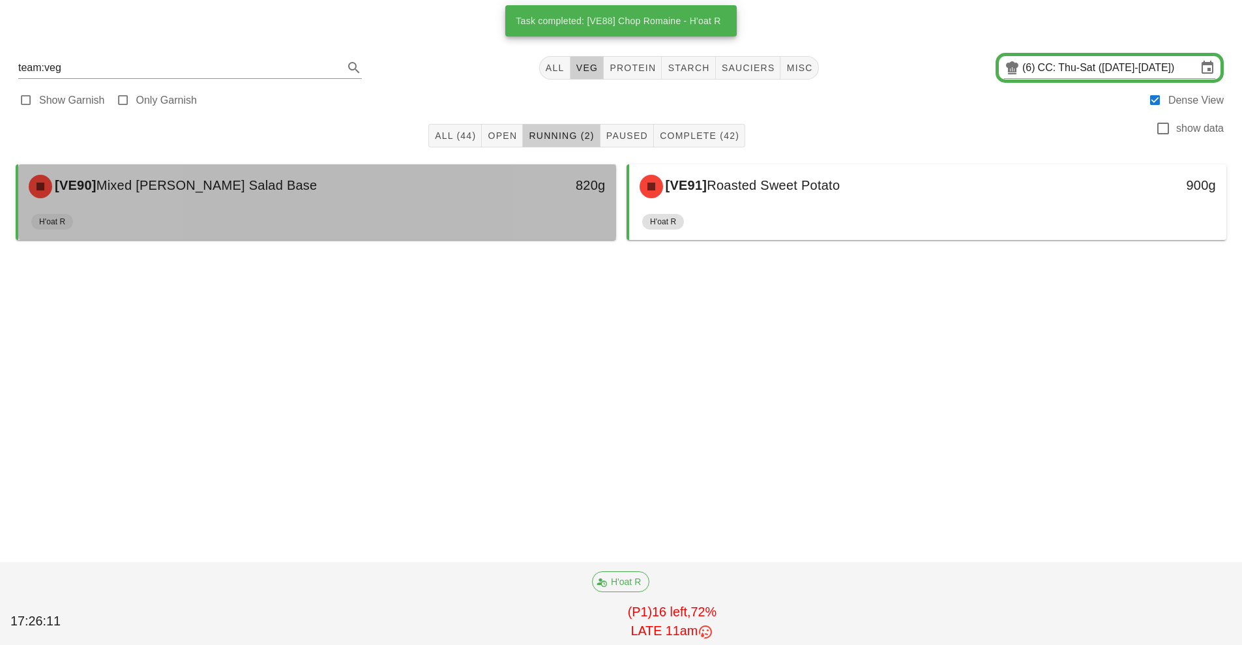
click at [559, 201] on div "820g" at bounding box center [539, 186] width 148 height 39
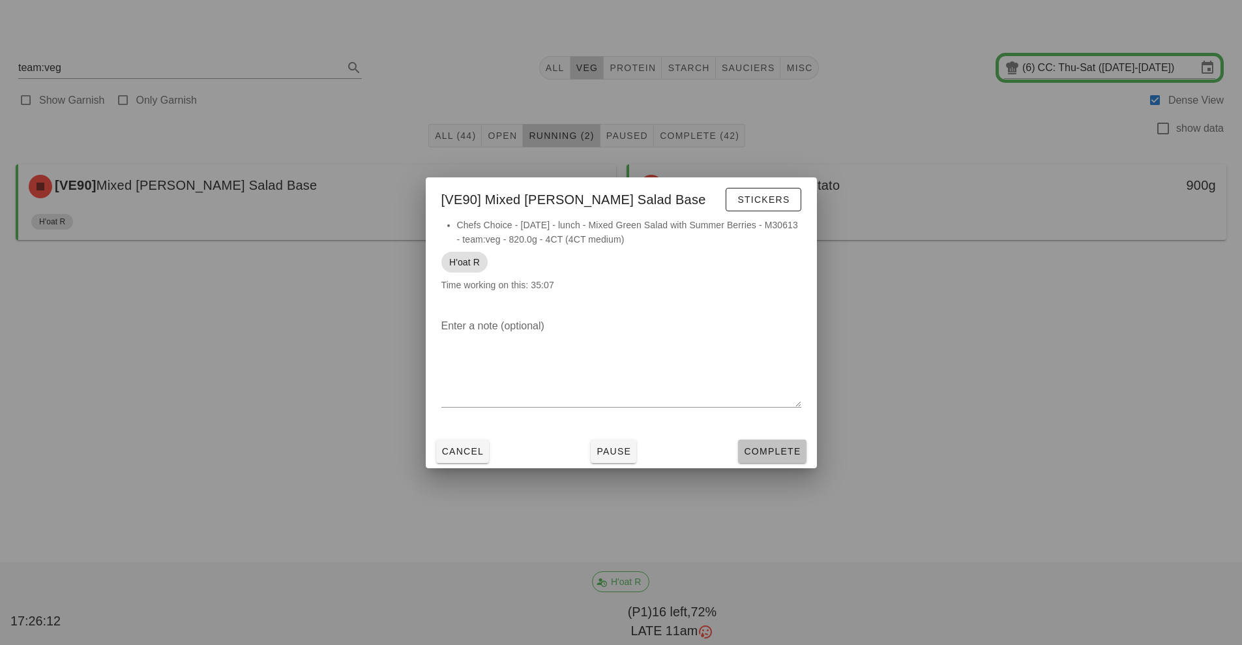
click at [777, 449] on span "Complete" at bounding box center [771, 451] width 57 height 10
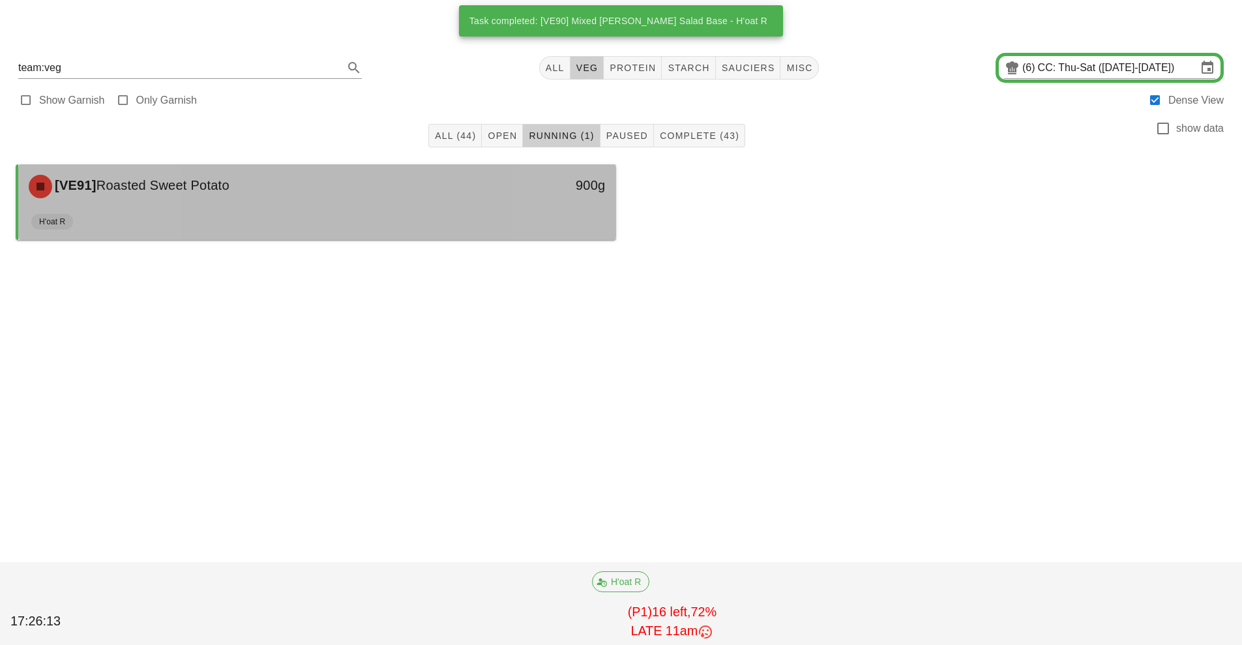
click at [564, 202] on div "900g" at bounding box center [539, 186] width 148 height 39
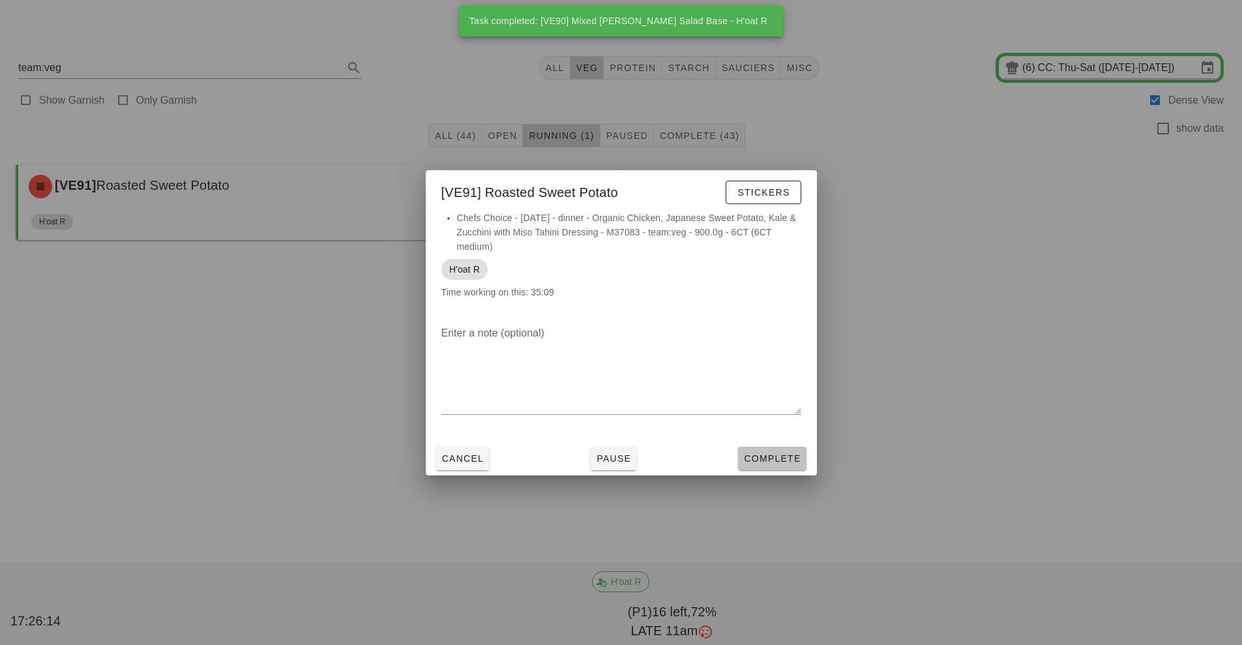
click at [768, 463] on span "Complete" at bounding box center [771, 458] width 57 height 10
